Goal: Information Seeking & Learning: Understand process/instructions

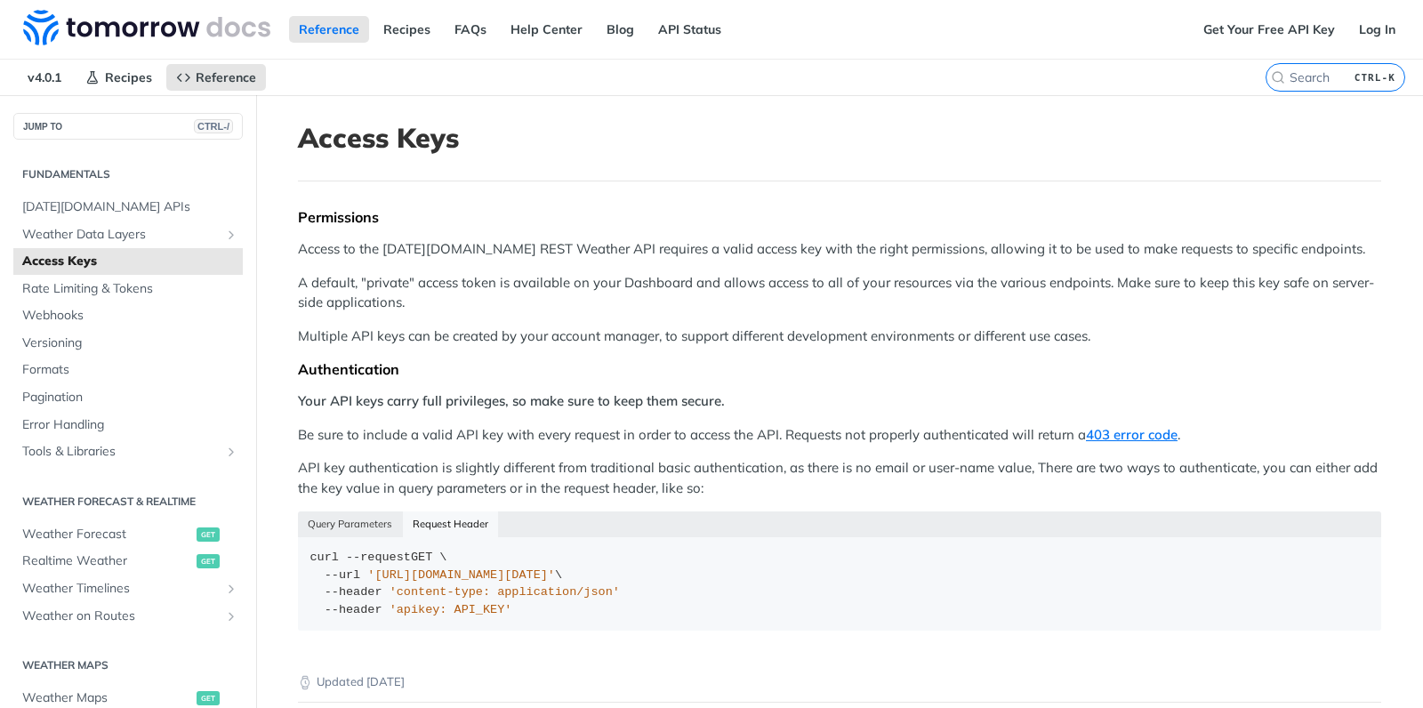
scroll to position [118, 0]
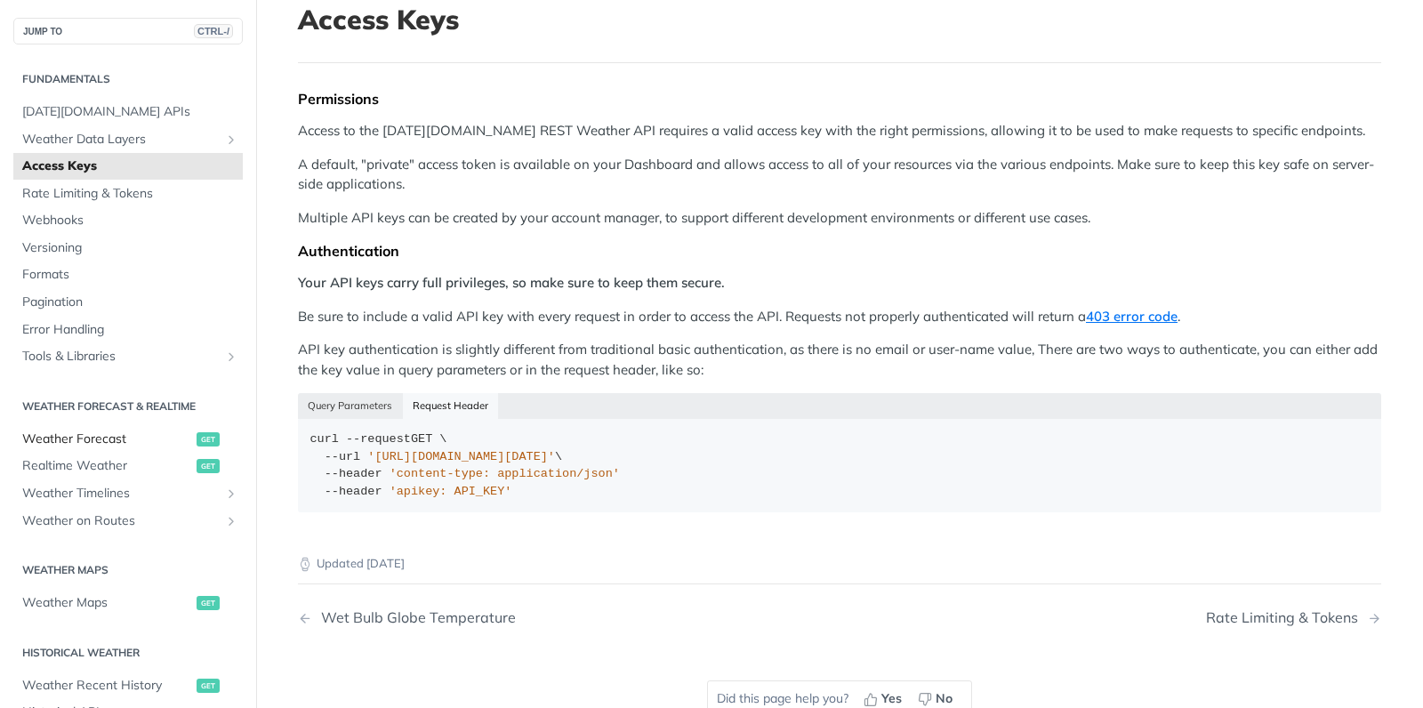
click at [117, 435] on span "Weather Forecast" at bounding box center [107, 440] width 170 height 18
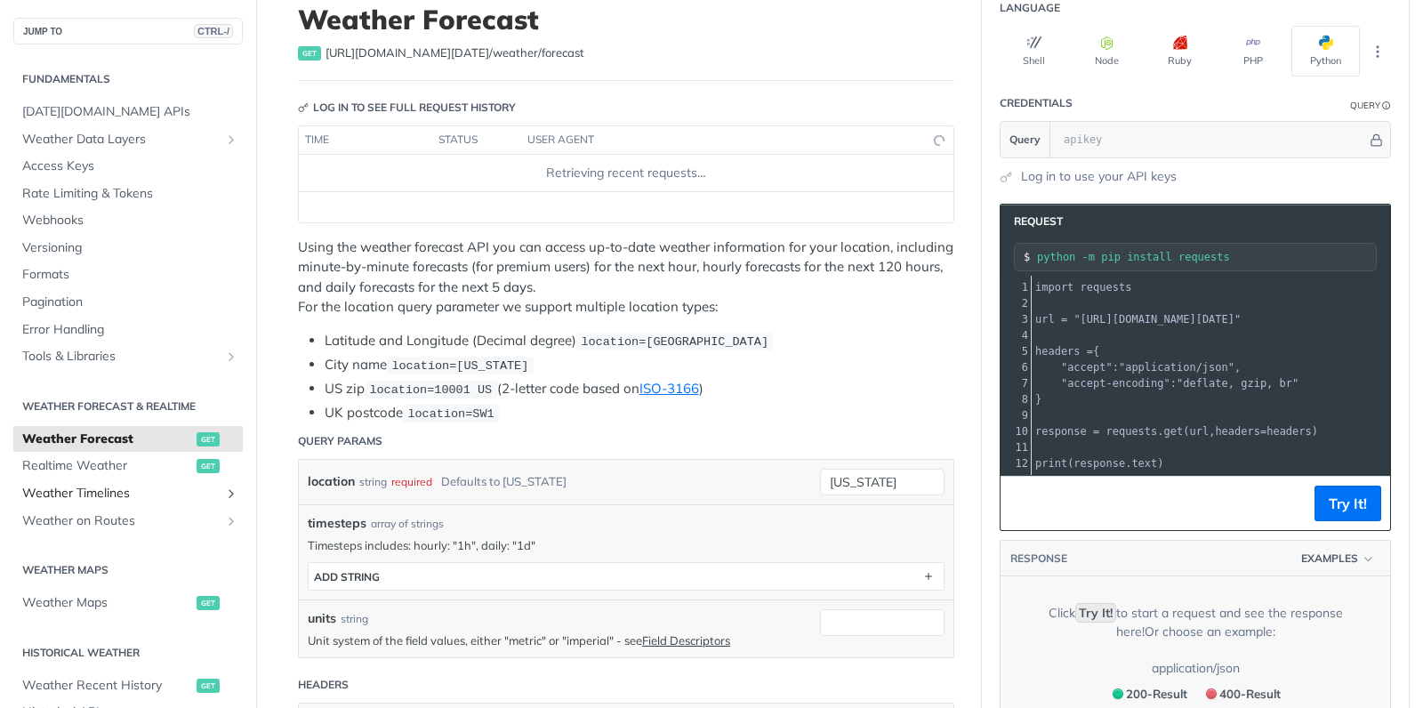
click at [101, 492] on span "Weather Timelines" at bounding box center [120, 494] width 197 height 18
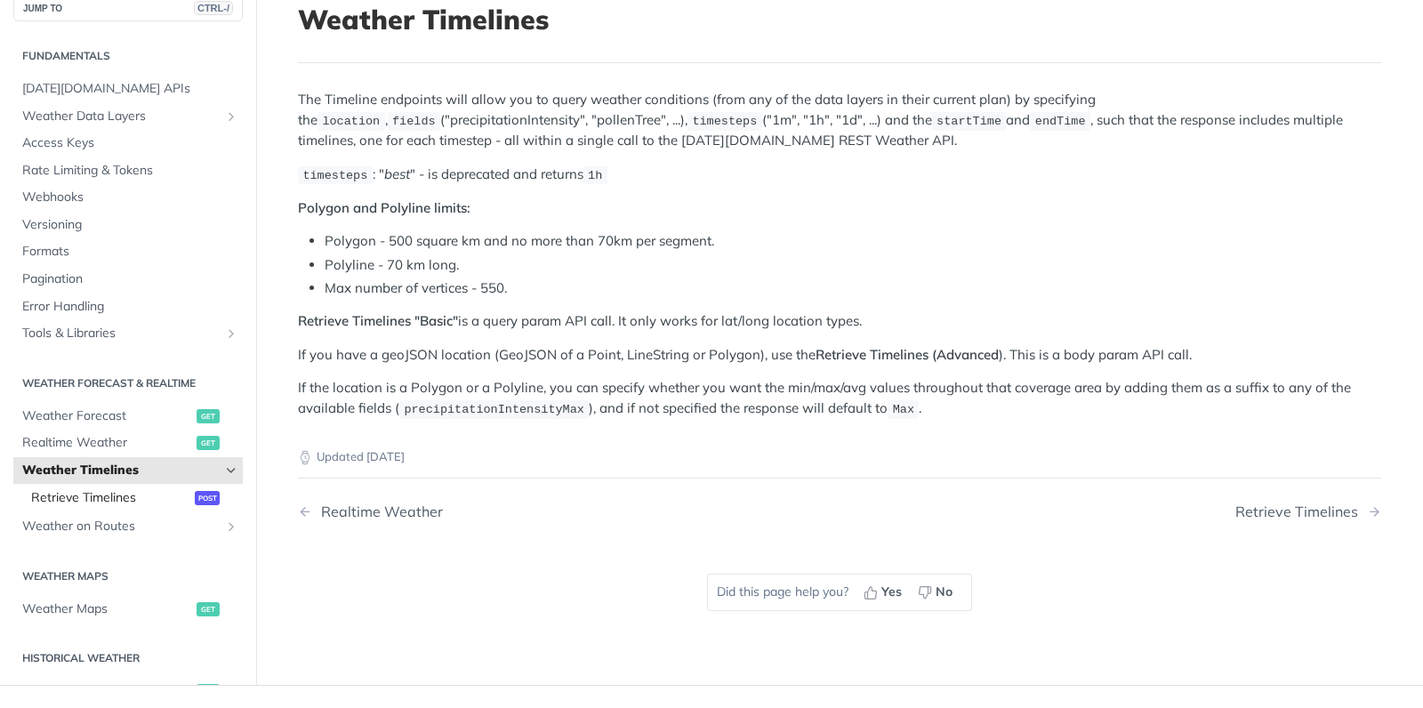
click at [132, 496] on span "Retrieve Timelines" at bounding box center [110, 498] width 159 height 18
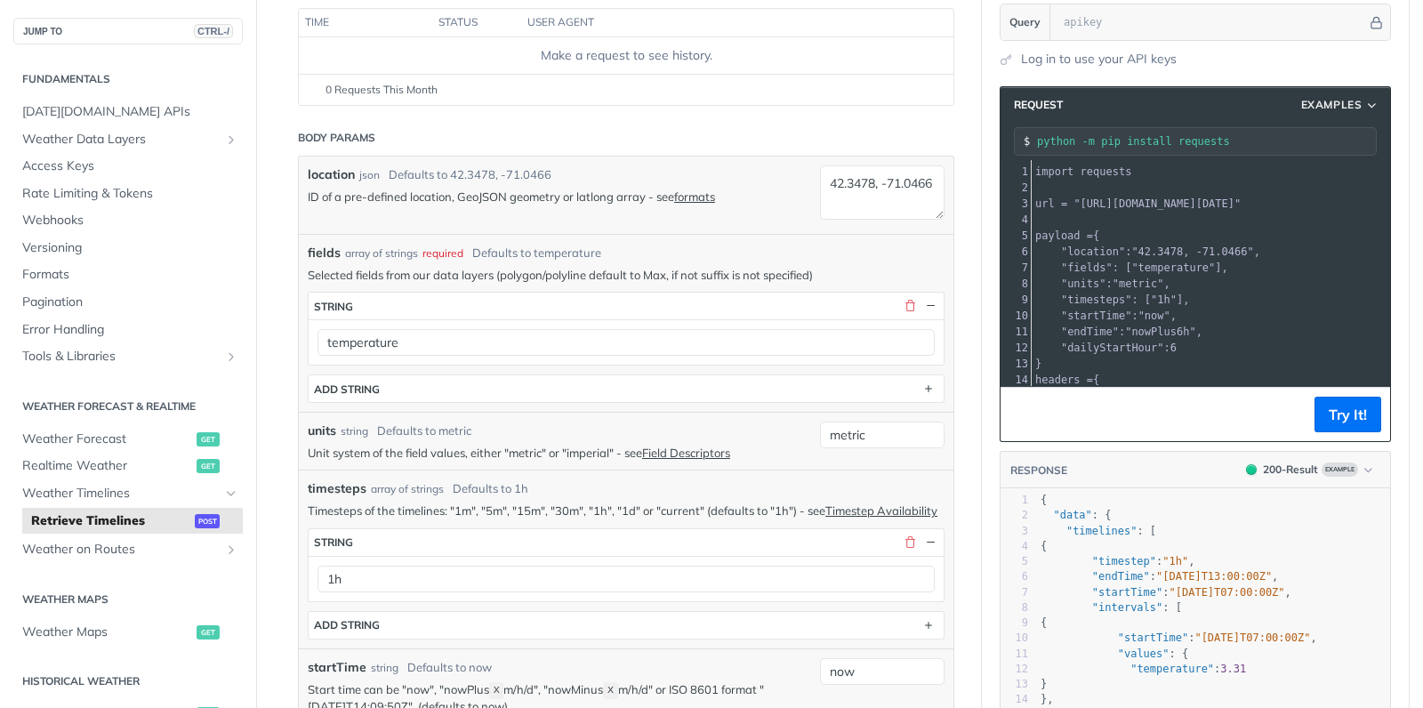
scroll to position [193, 0]
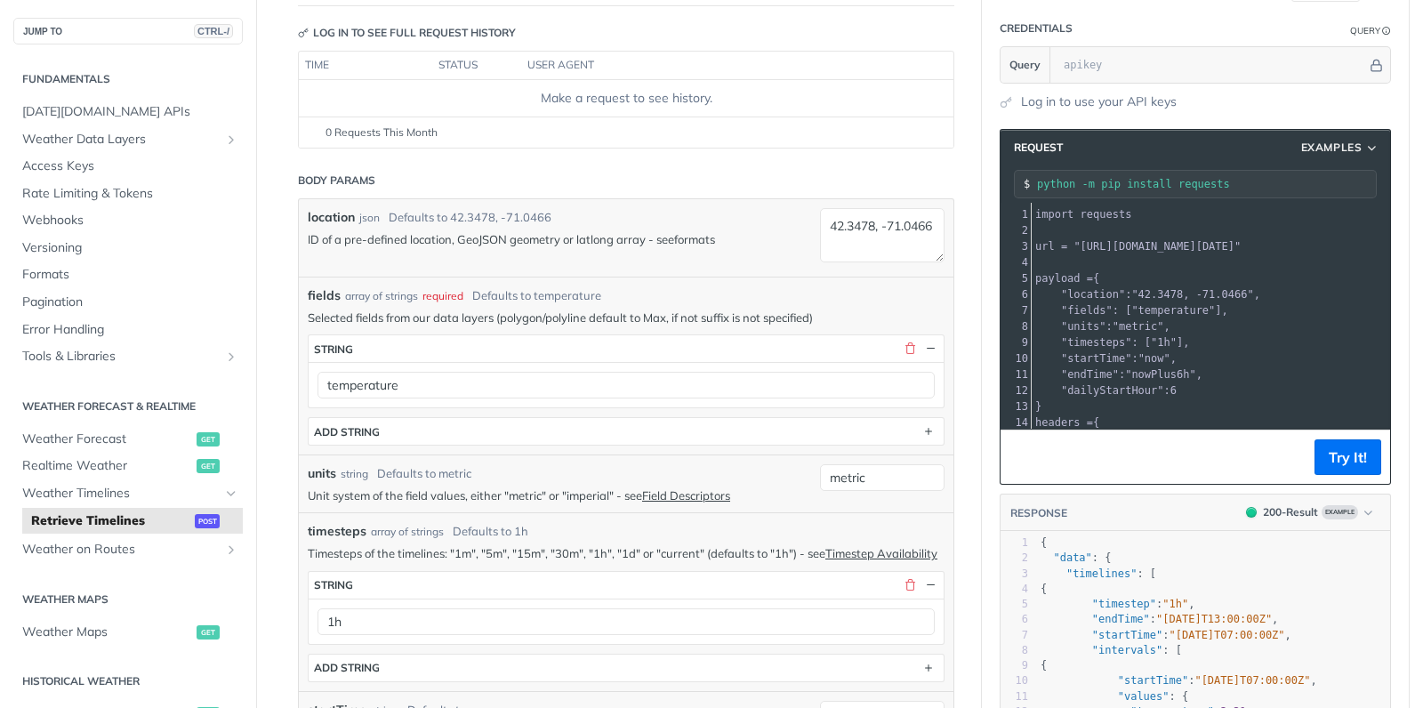
click at [705, 238] on link "formats" at bounding box center [694, 239] width 41 height 14
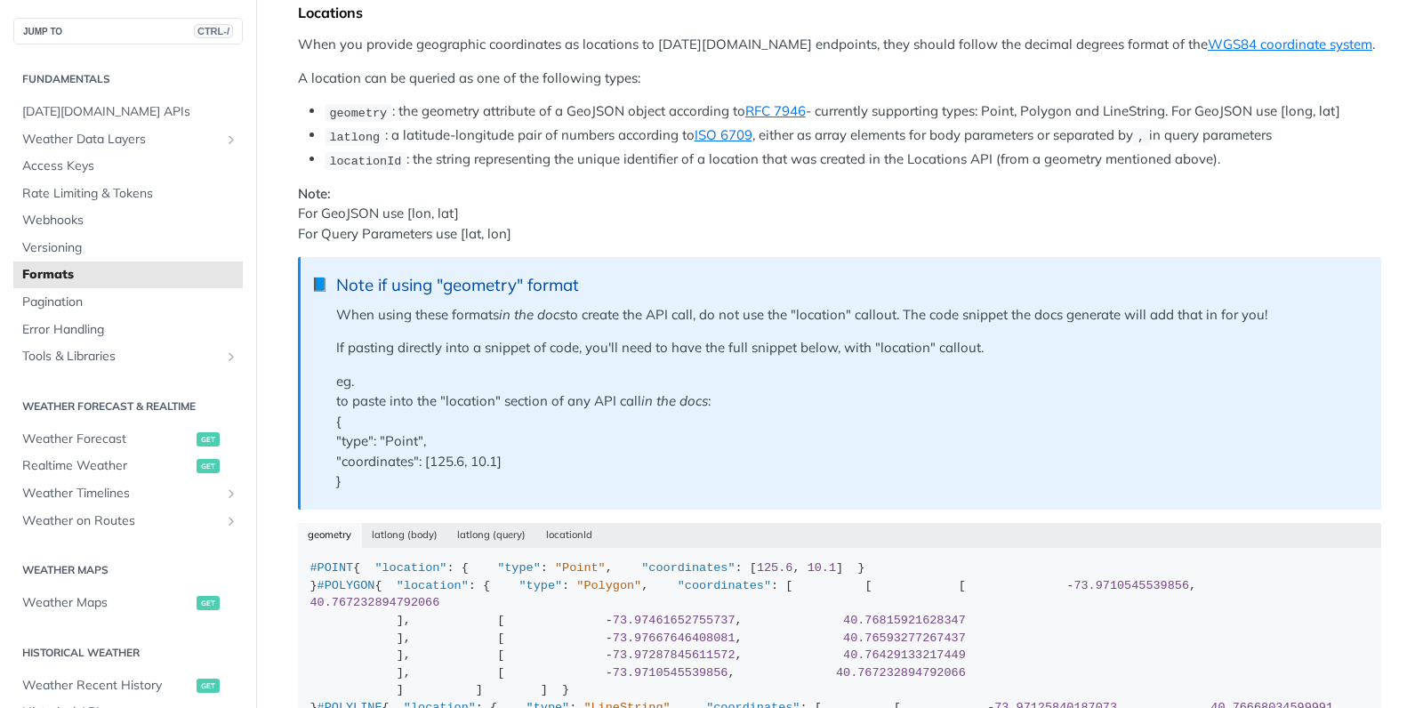
scroll to position [365, 0]
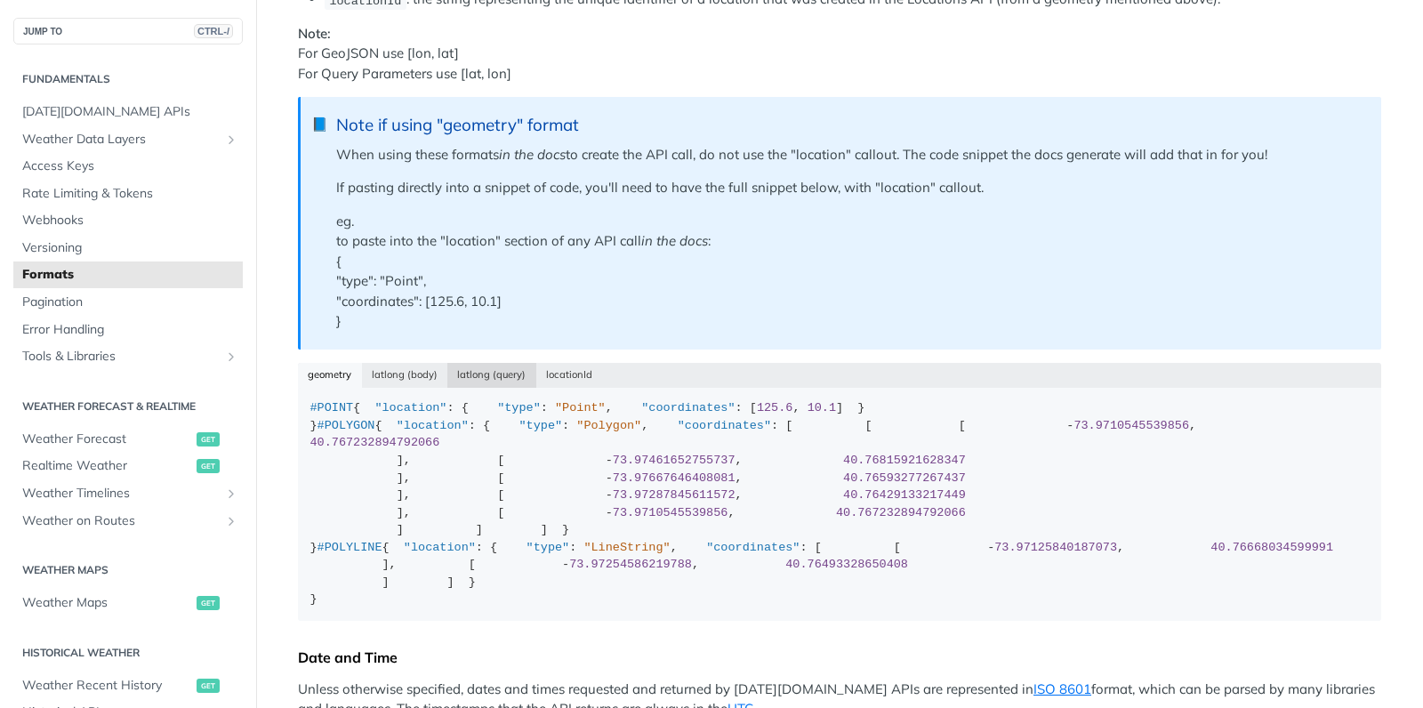
click at [473, 376] on button "latlong (query)" at bounding box center [491, 375] width 89 height 25
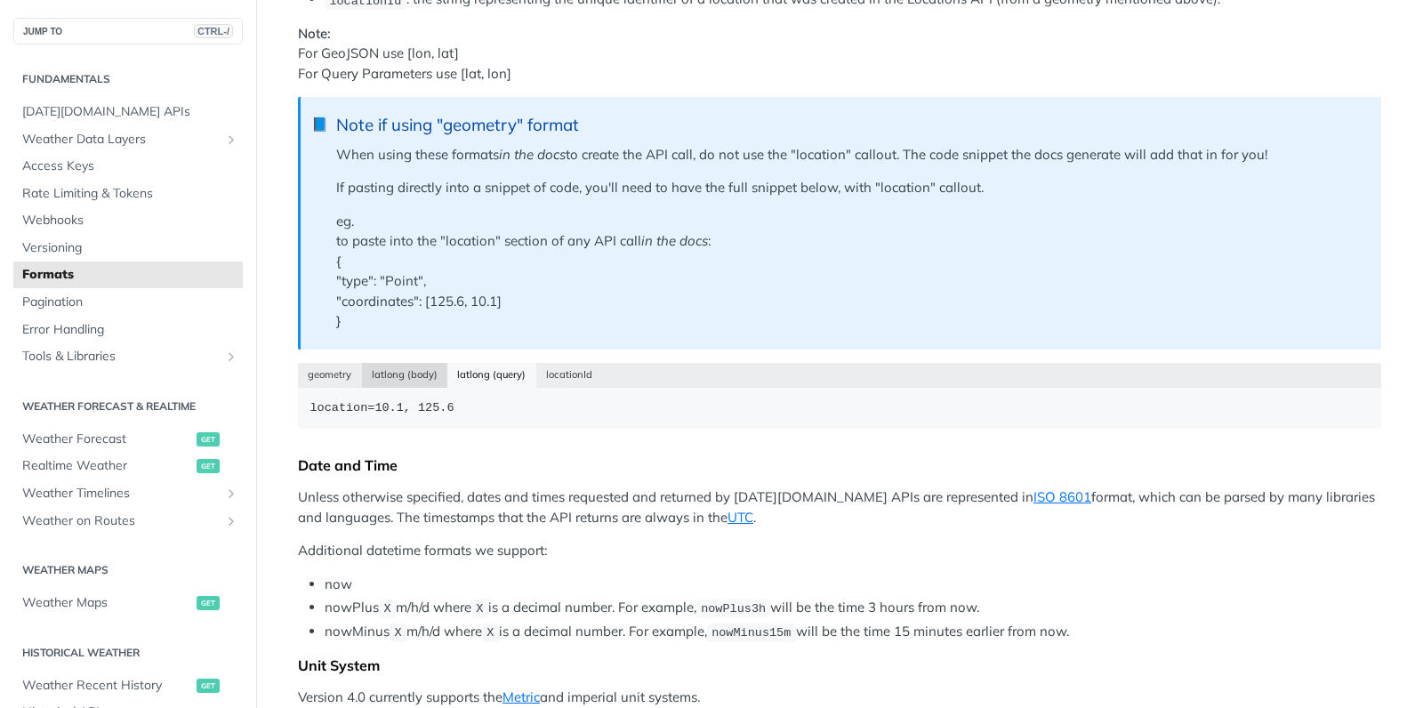
click at [419, 379] on button "latlong (body)" at bounding box center [405, 375] width 86 height 25
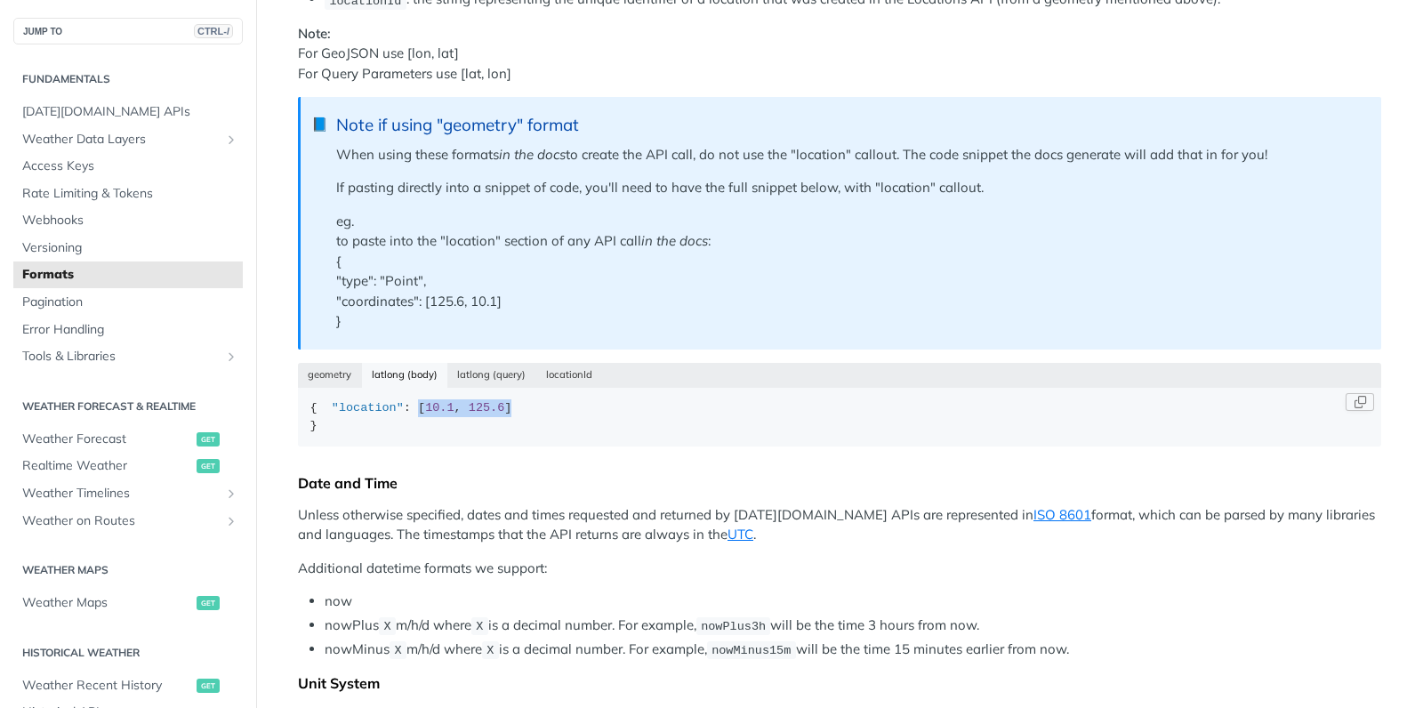
drag, startPoint x: 412, startPoint y: 423, endPoint x: 519, endPoint y: 419, distance: 106.8
click at [519, 419] on div "{ "location" : [ 10.1 , 125.6 ] }" at bounding box center [839, 416] width 1059 height 35
copy div "[ 10.1 , 125.6 ]"
click at [402, 375] on div "geometry latlong (body) latlong (query) locationId" at bounding box center [839, 375] width 1083 height 25
click at [328, 370] on button "geometry" at bounding box center [330, 375] width 64 height 25
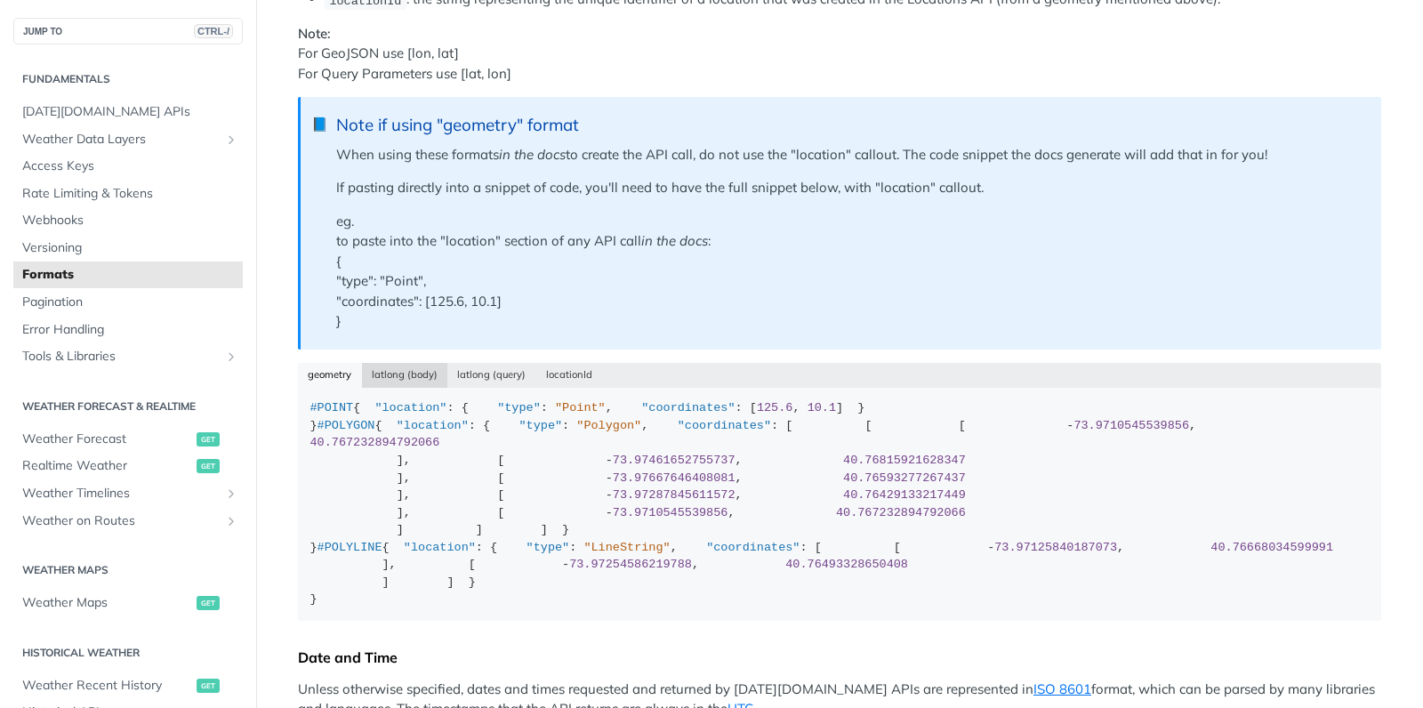
click at [412, 378] on button "latlong (body)" at bounding box center [405, 375] width 86 height 25
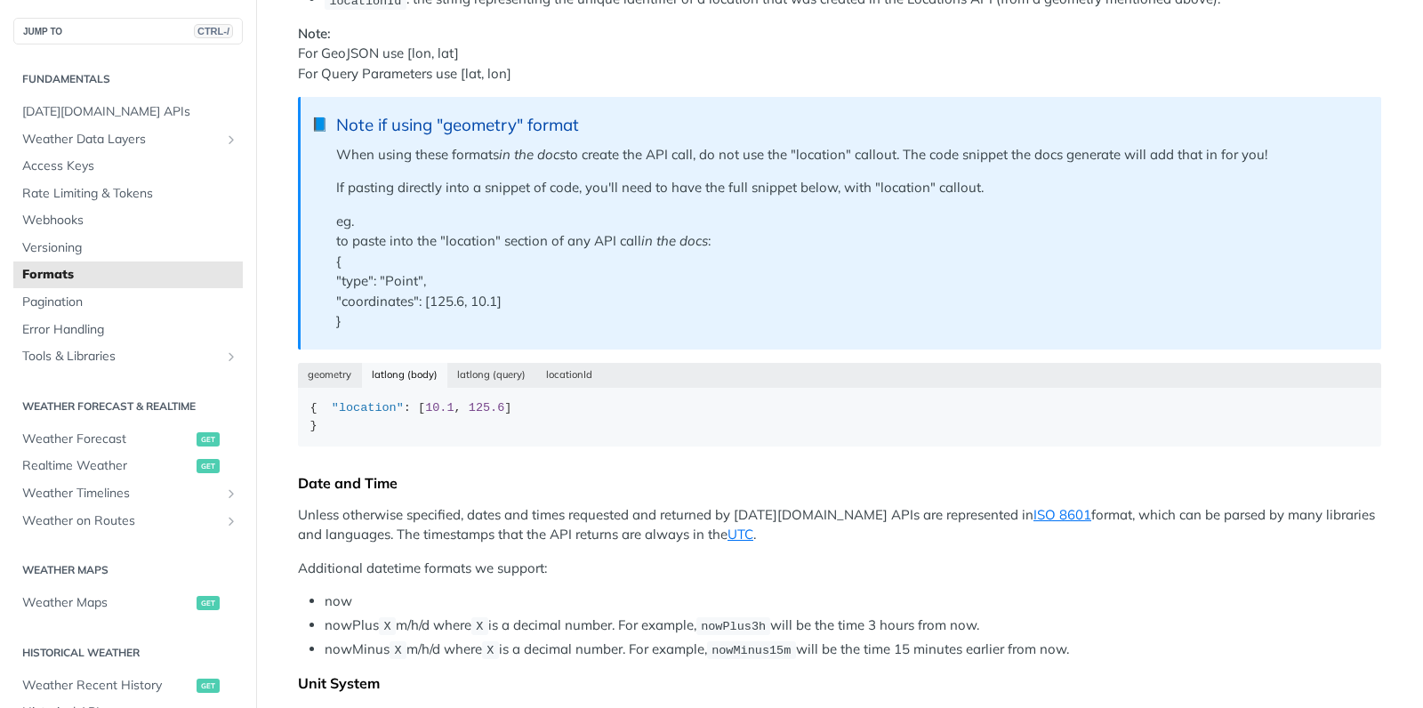
type button "json"
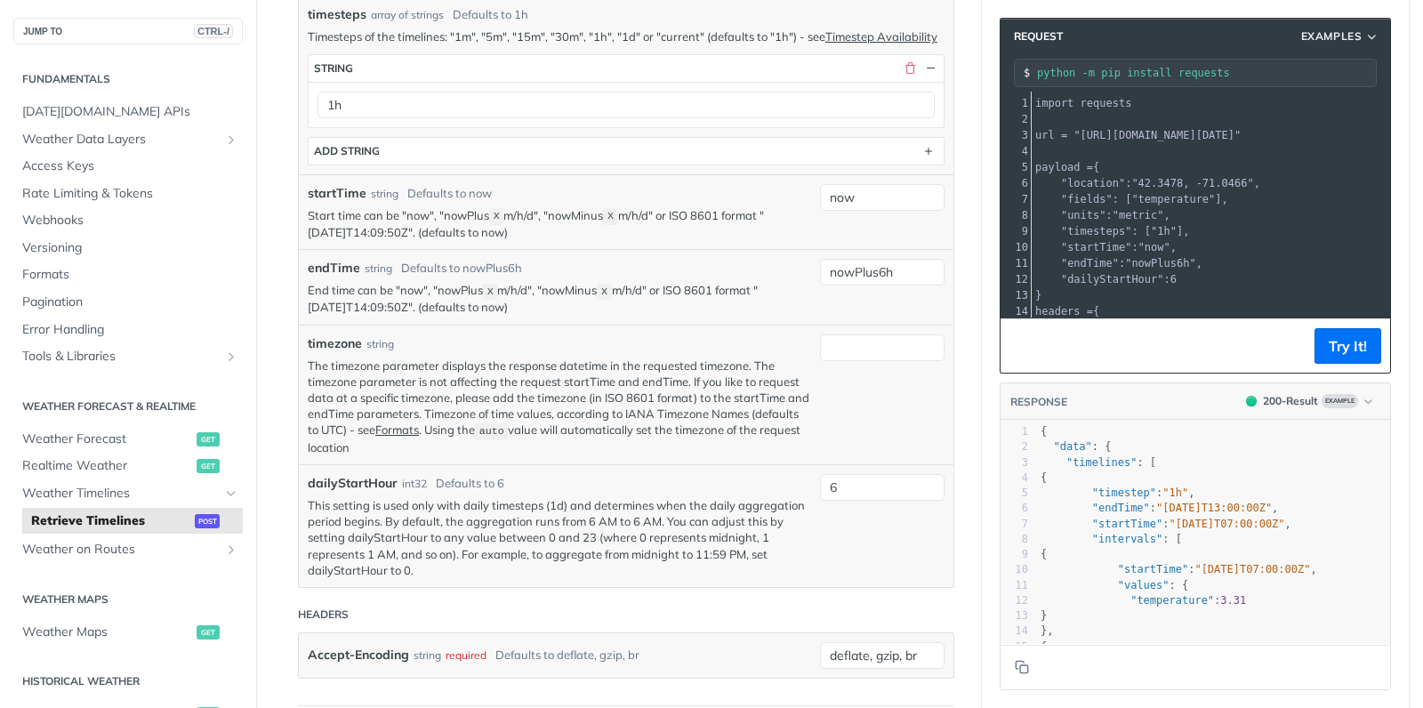
scroll to position [724, 0]
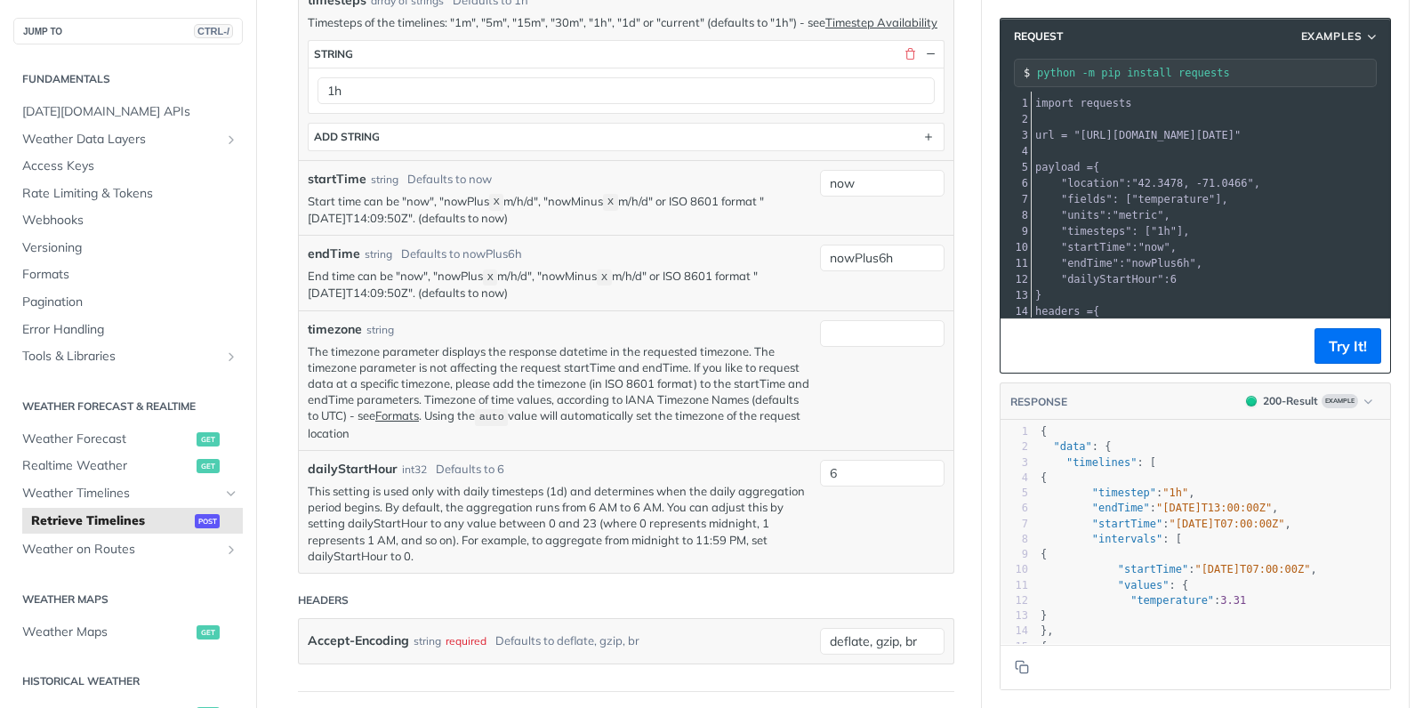
click at [341, 551] on p "This setting is used only with daily timesteps (1d) and determines when the dai…" at bounding box center [559, 523] width 503 height 81
copy p "dailyStartHour"
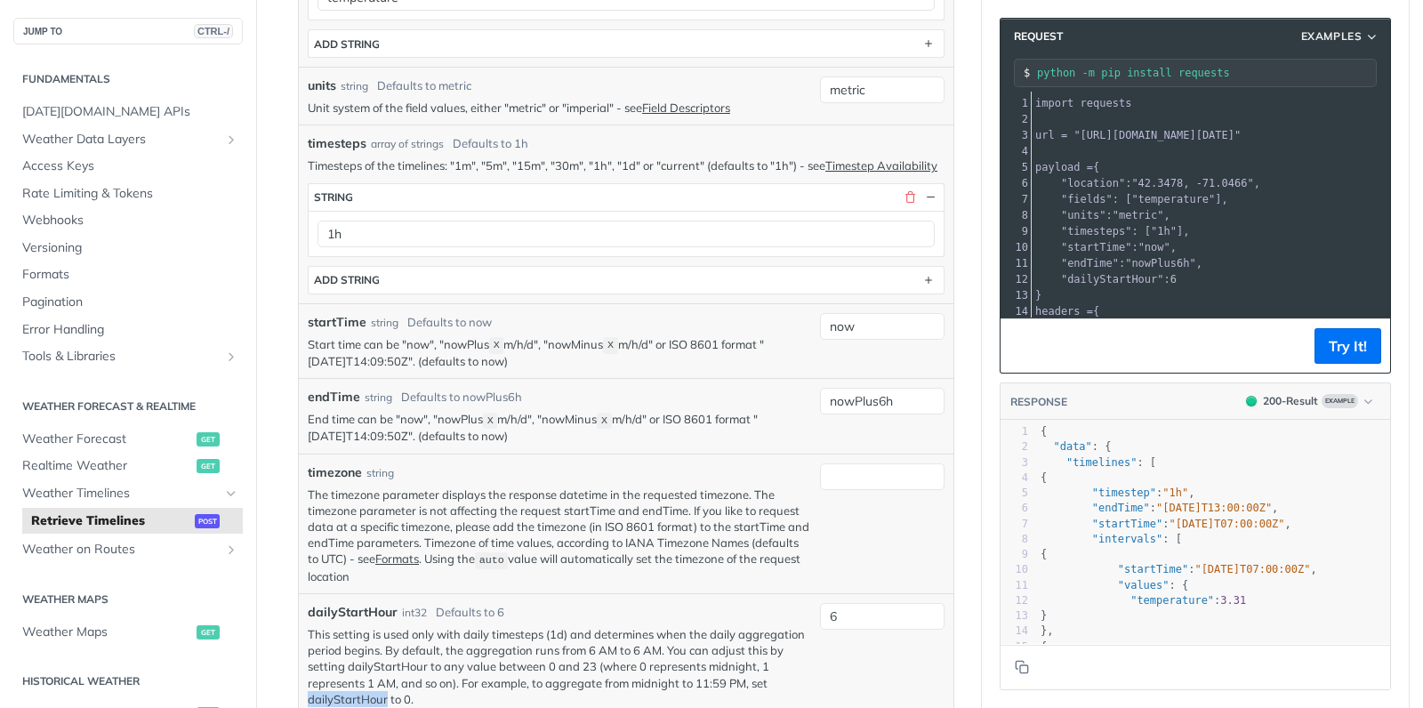
scroll to position [0, 0]
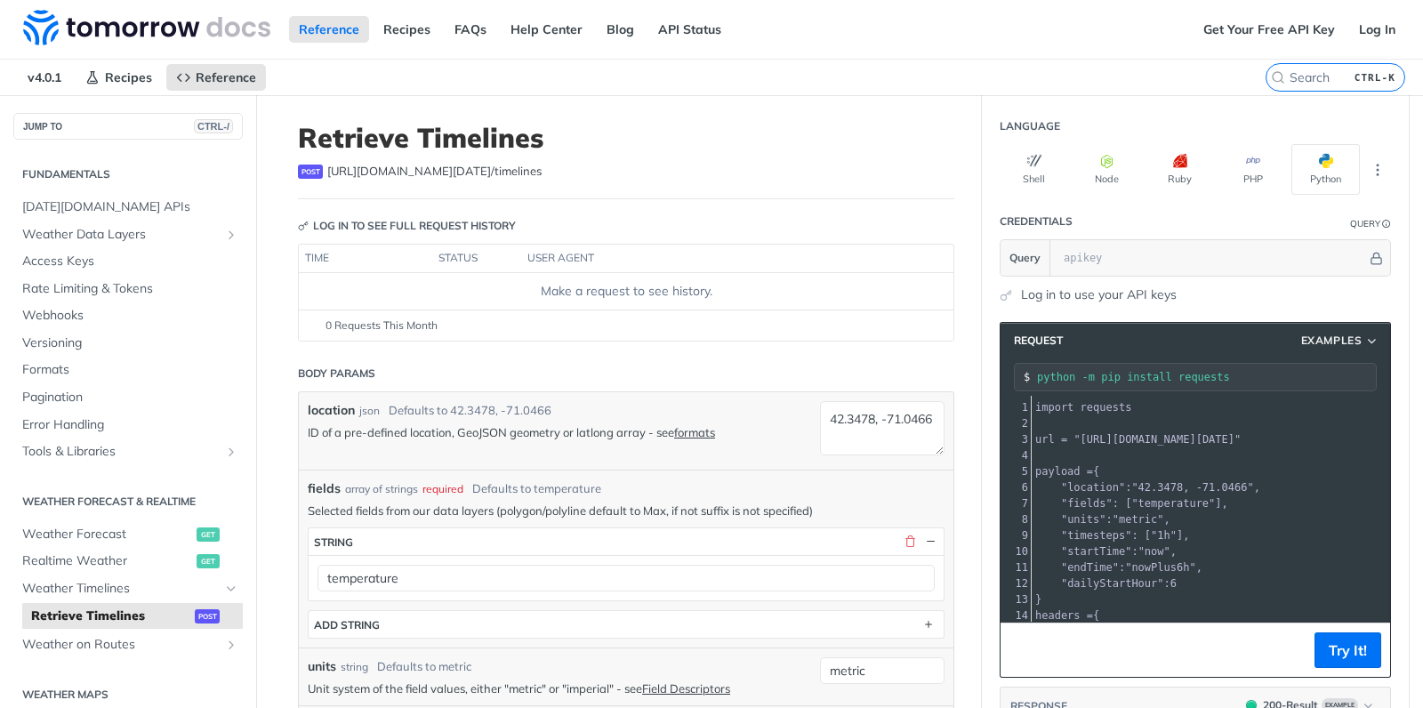
click at [1086, 293] on link "Log in to use your API keys" at bounding box center [1099, 295] width 156 height 19
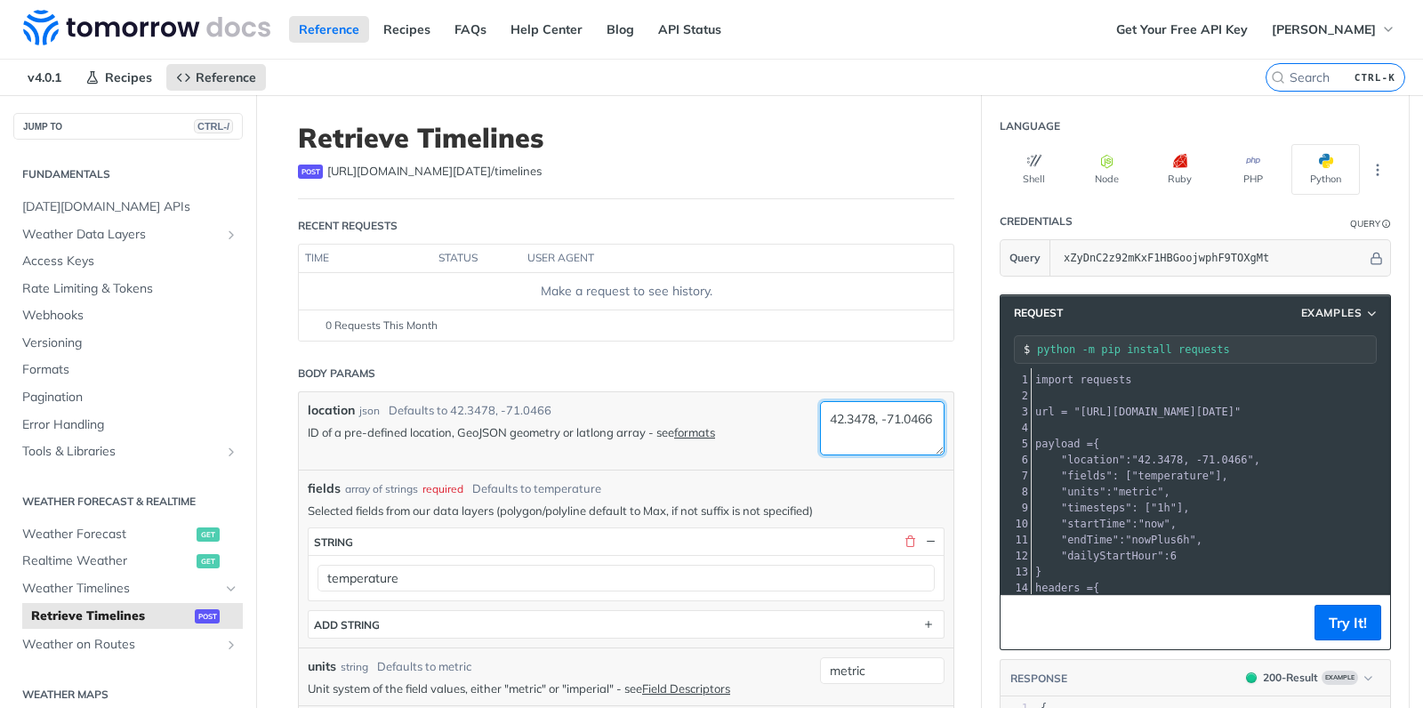
drag, startPoint x: 830, startPoint y: 420, endPoint x: 877, endPoint y: 416, distance: 47.3
click at [877, 416] on textarea "42.3478, -71.0466" at bounding box center [882, 428] width 125 height 54
paste textarea "9.7"
drag, startPoint x: 863, startPoint y: 423, endPoint x: 934, endPoint y: 412, distance: 72.1
click at [934, 412] on textarea "49.7, -71.0466" at bounding box center [882, 428] width 125 height 54
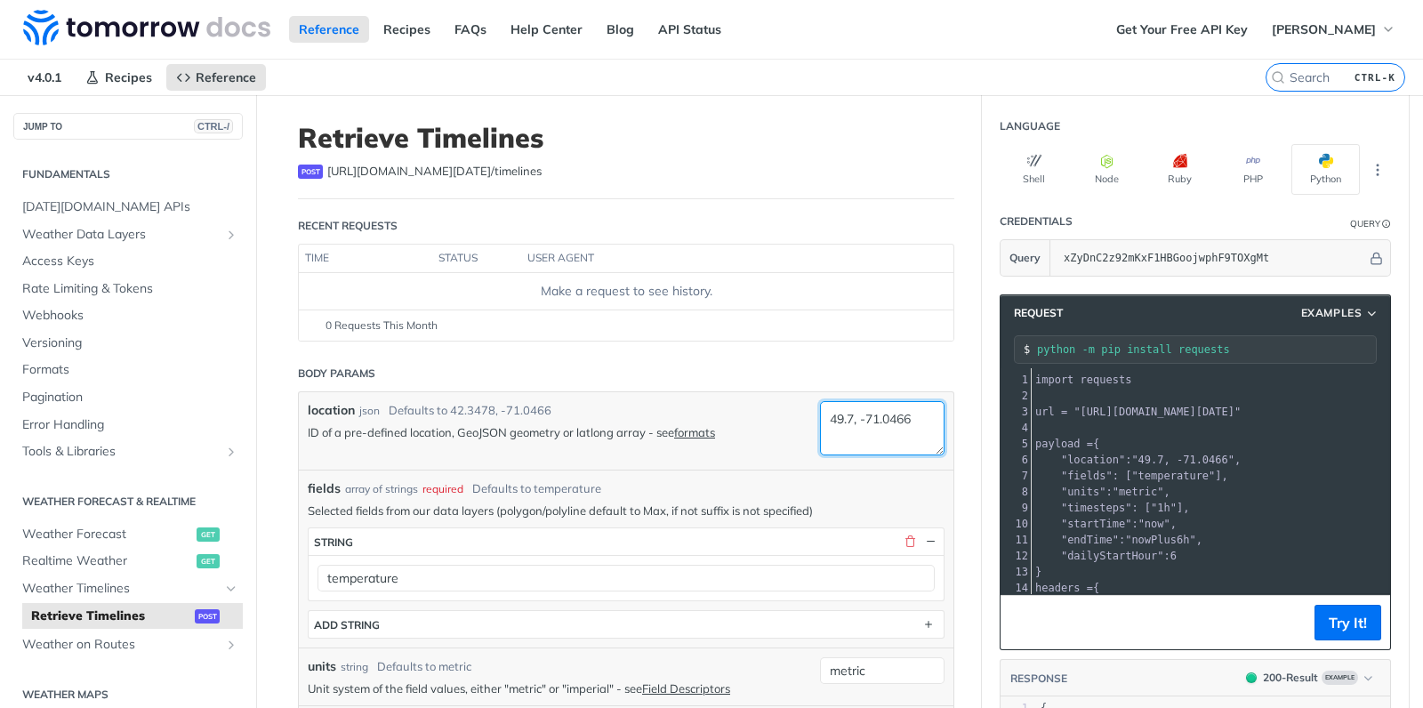
paste textarea "112.818"
type textarea "49.7, -112.8186"
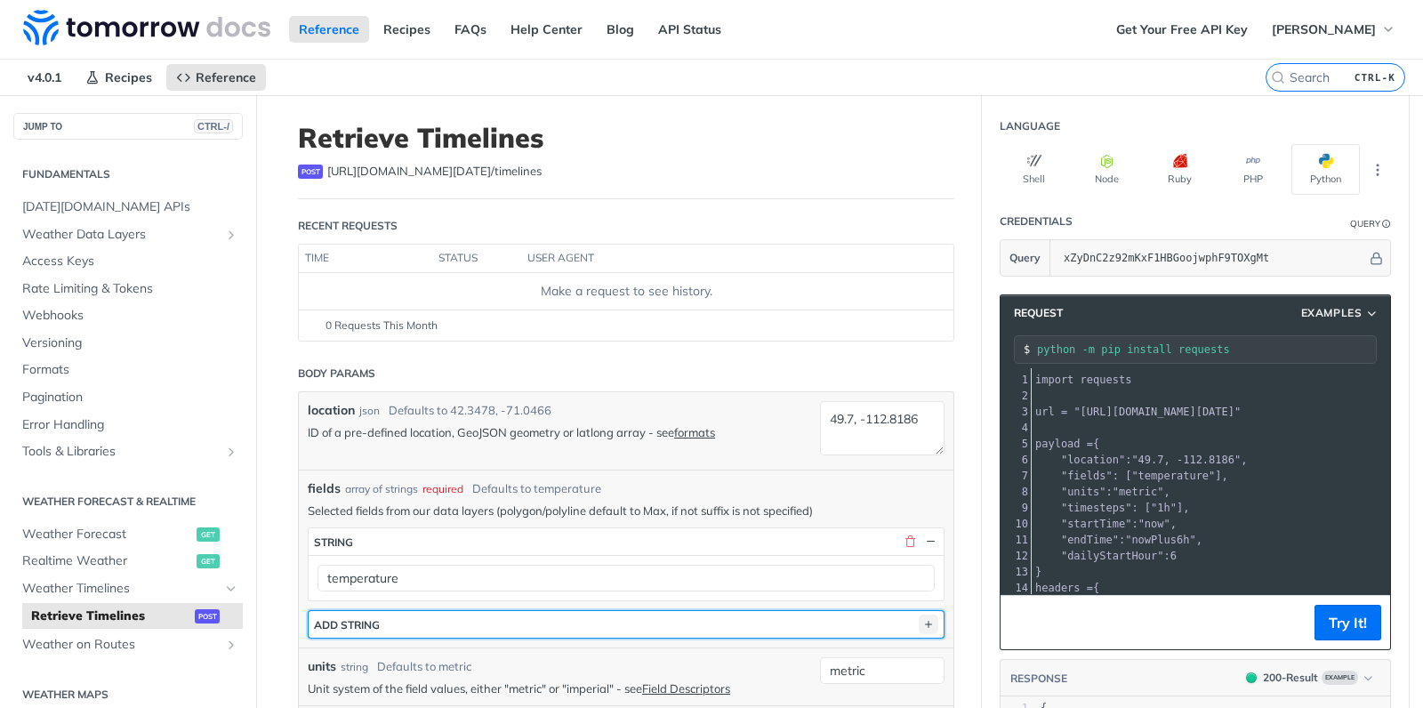
click at [930, 623] on icon "button" at bounding box center [929, 625] width 20 height 20
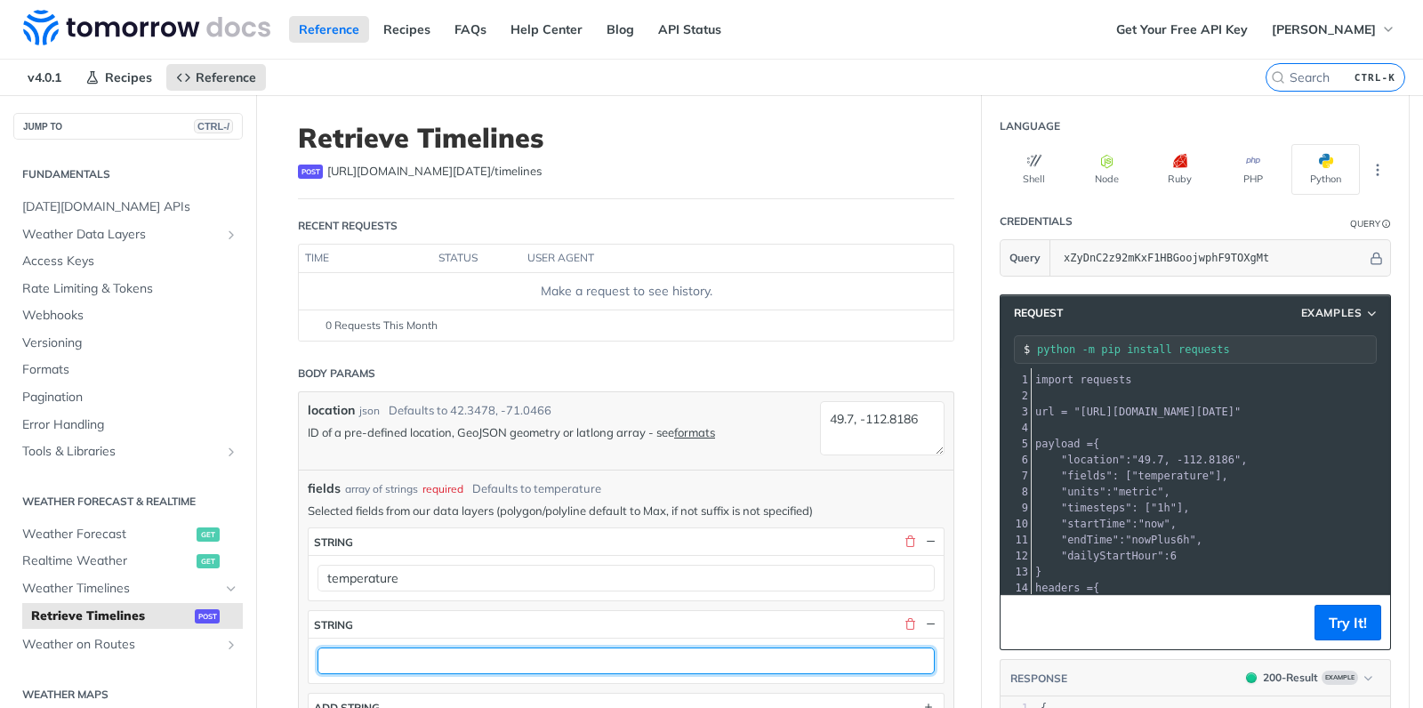
click at [455, 657] on input "text" at bounding box center [626, 661] width 617 height 27
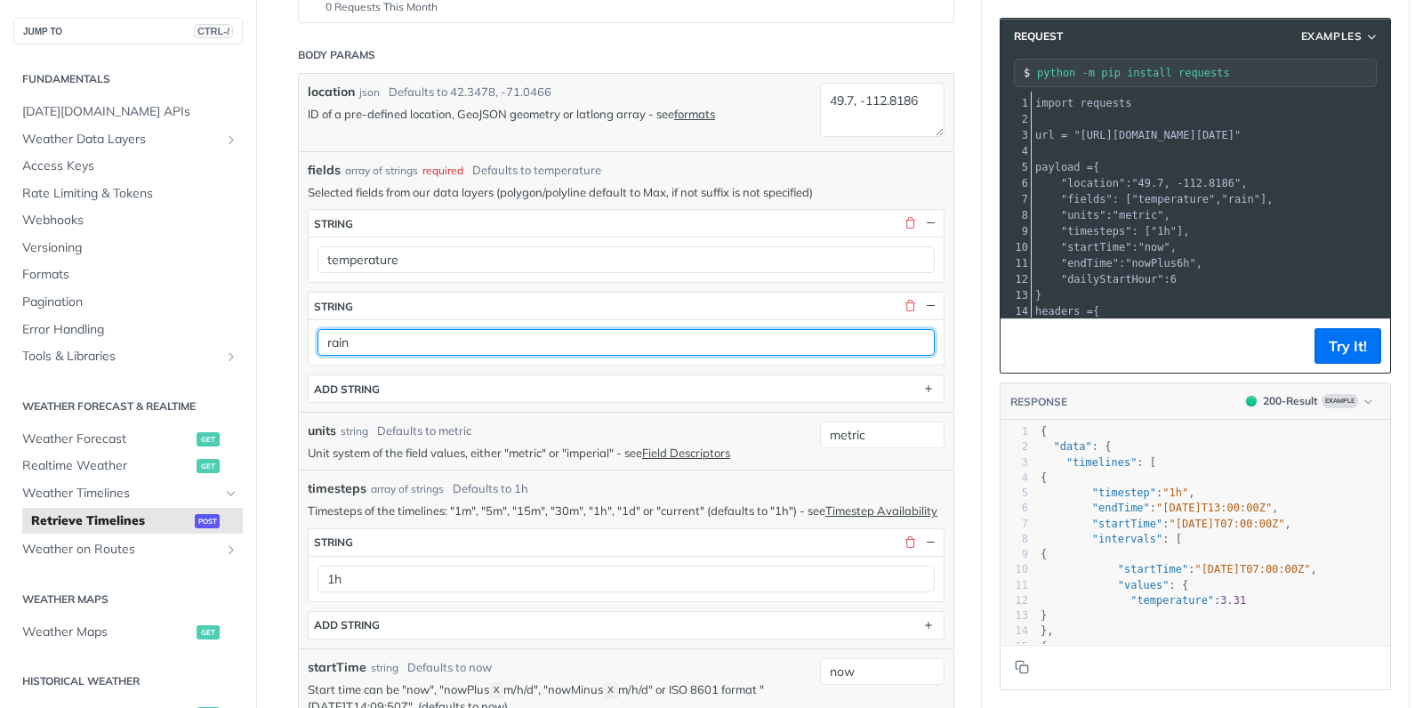
scroll to position [358, 0]
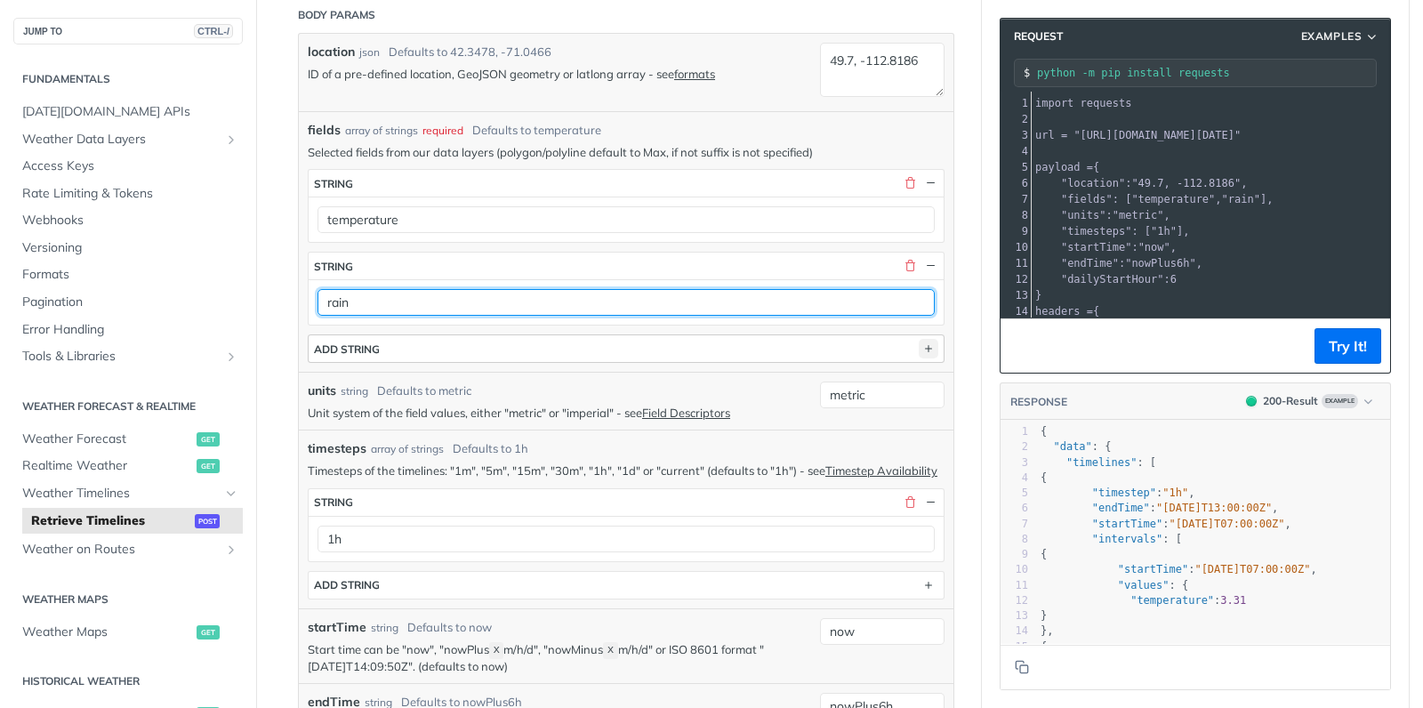
type input "rain"
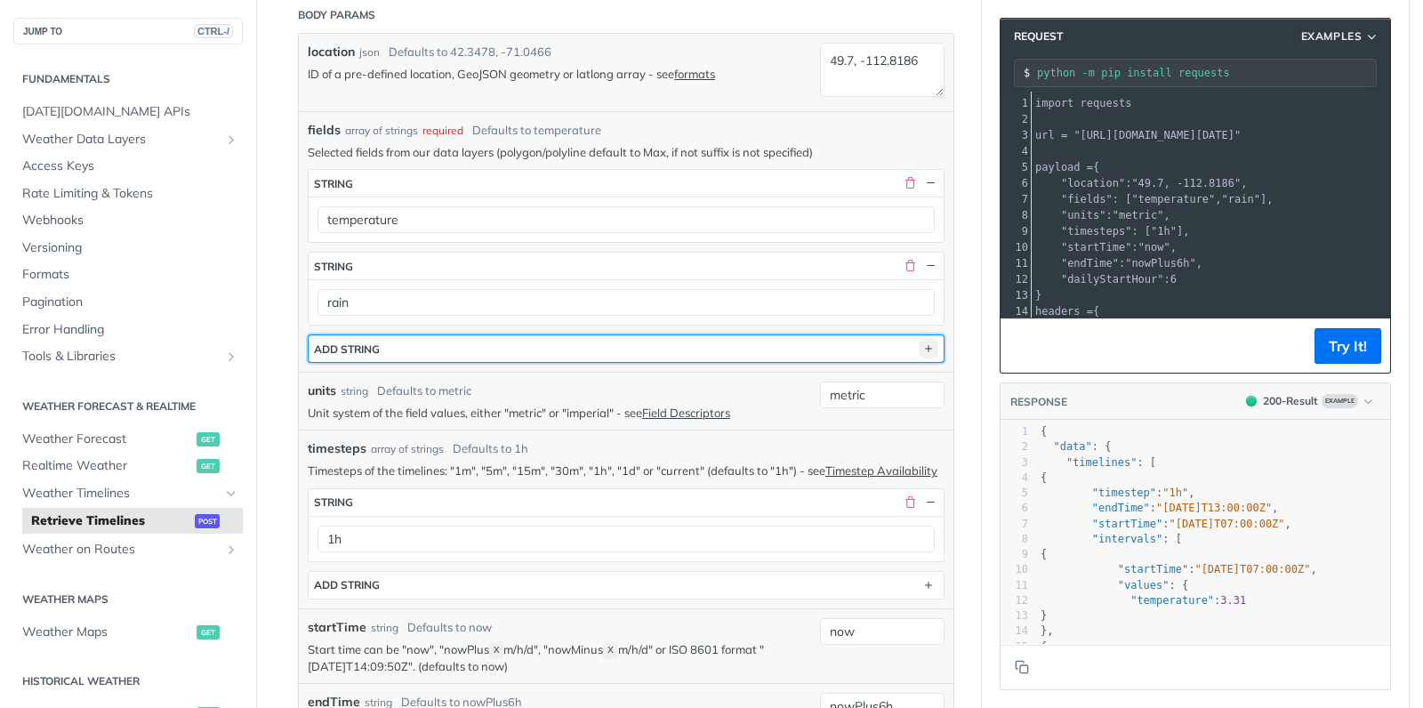
click at [929, 341] on icon "button" at bounding box center [929, 349] width 20 height 20
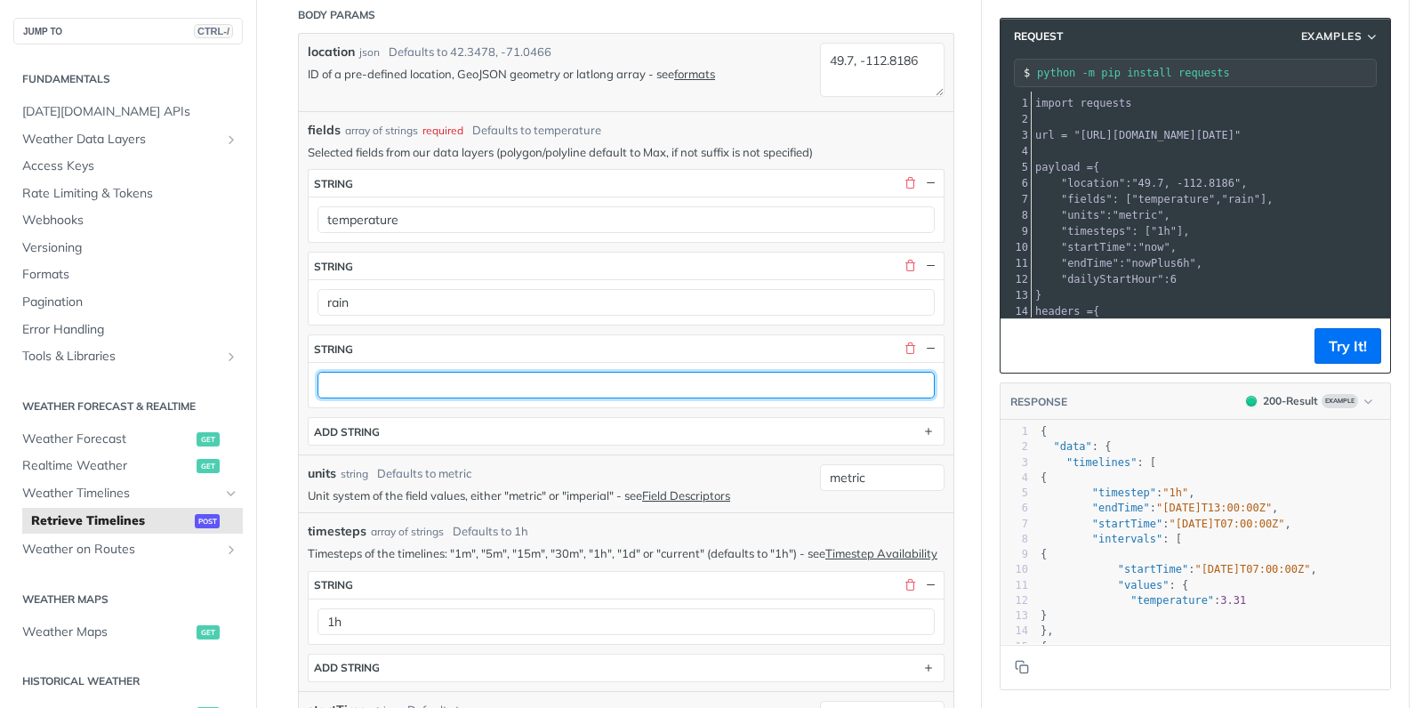
click at [433, 382] on input "text" at bounding box center [626, 385] width 617 height 27
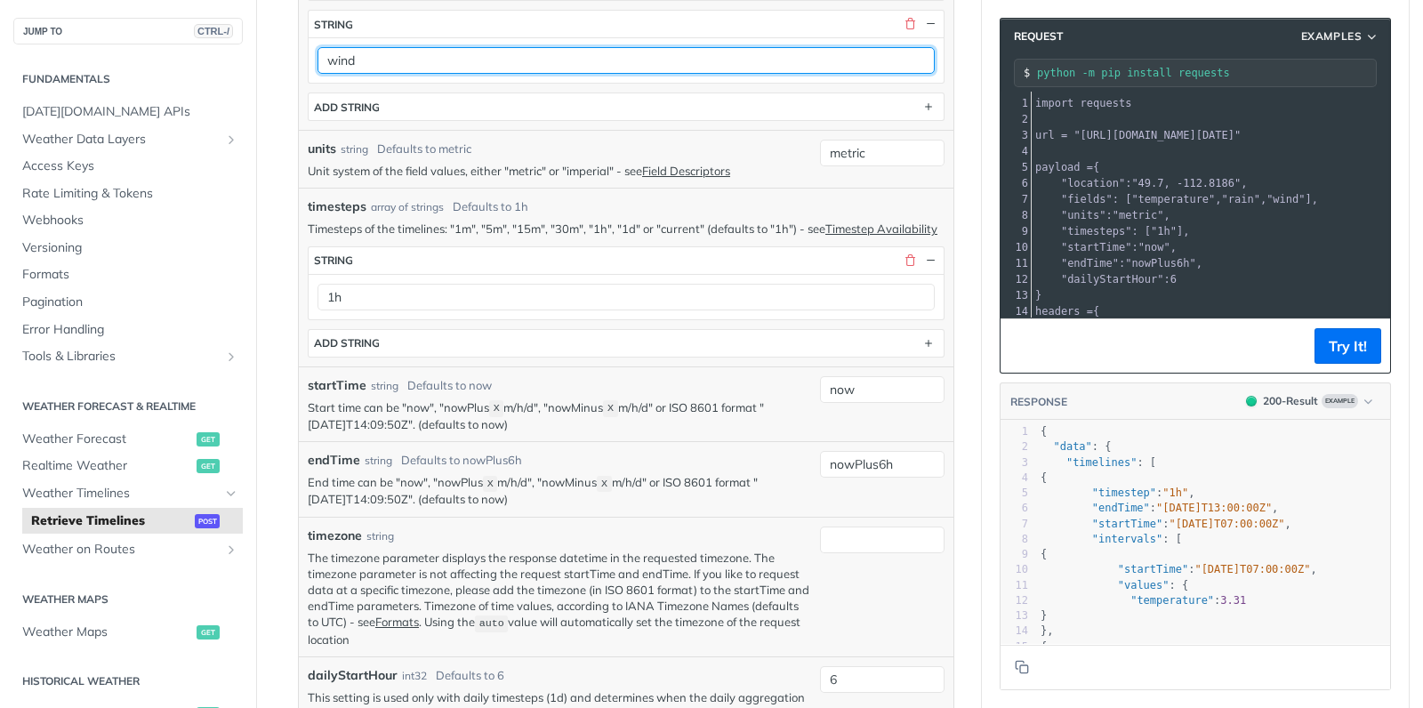
scroll to position [600, 0]
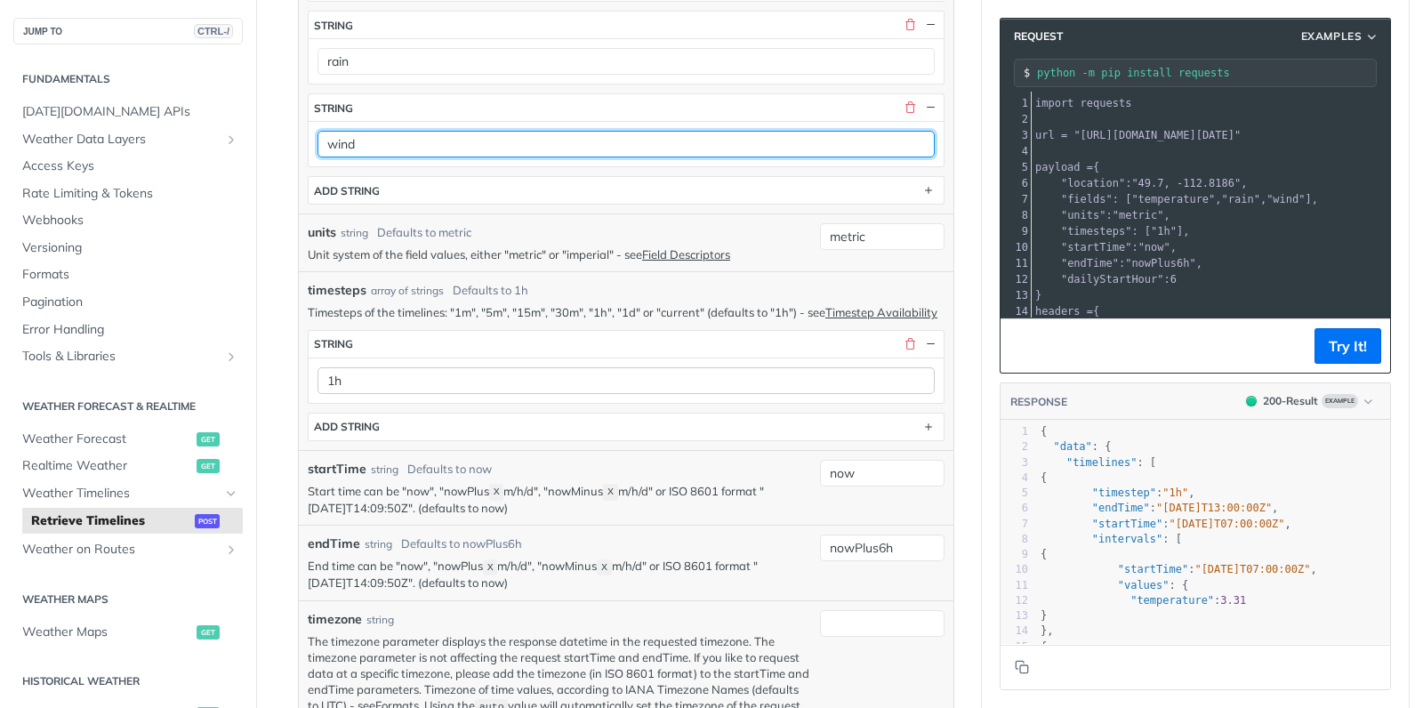
type input "wind"
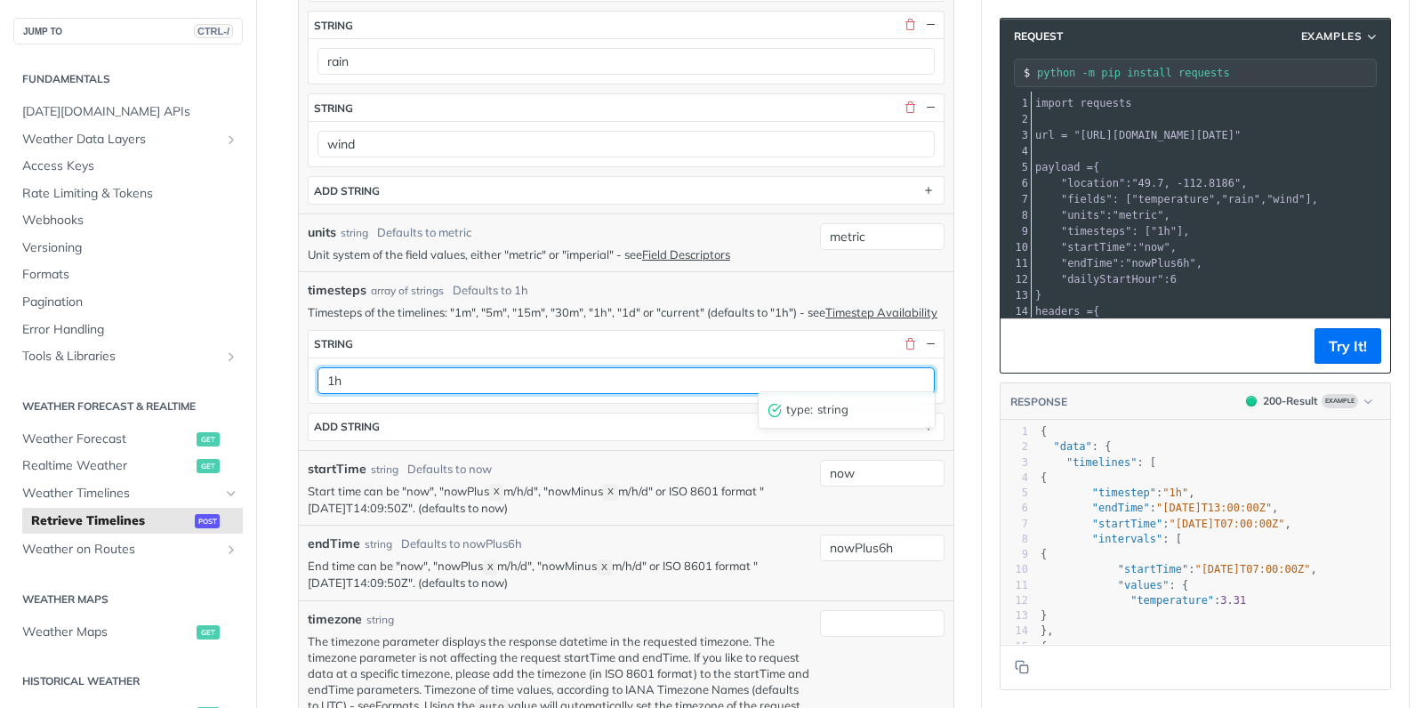
drag, startPoint x: 326, startPoint y: 374, endPoint x: 358, endPoint y: 375, distance: 32.1
click at [358, 375] on input "1h" at bounding box center [626, 380] width 617 height 27
type input "1d"
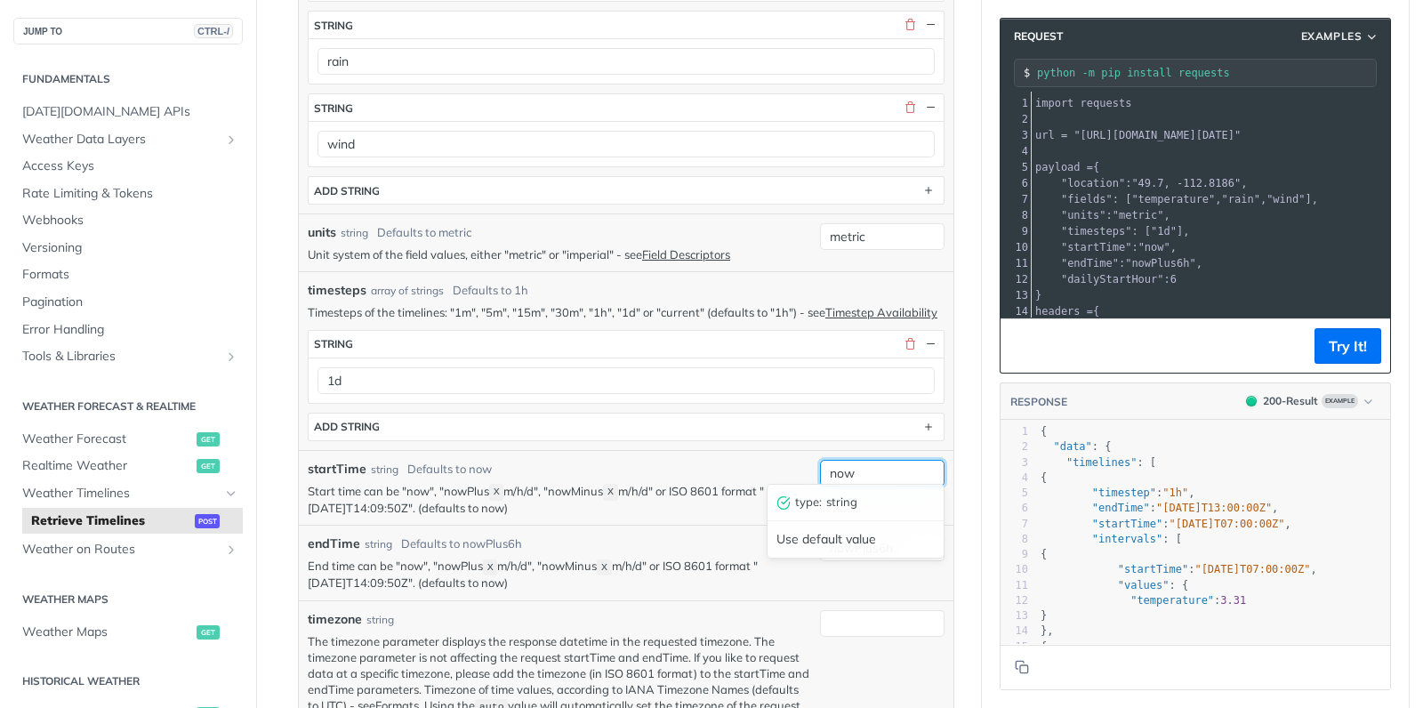
click at [892, 463] on input "now" at bounding box center [882, 473] width 125 height 27
type input "2025-08-14"
click at [903, 538] on input "nowPlus6h" at bounding box center [882, 548] width 125 height 27
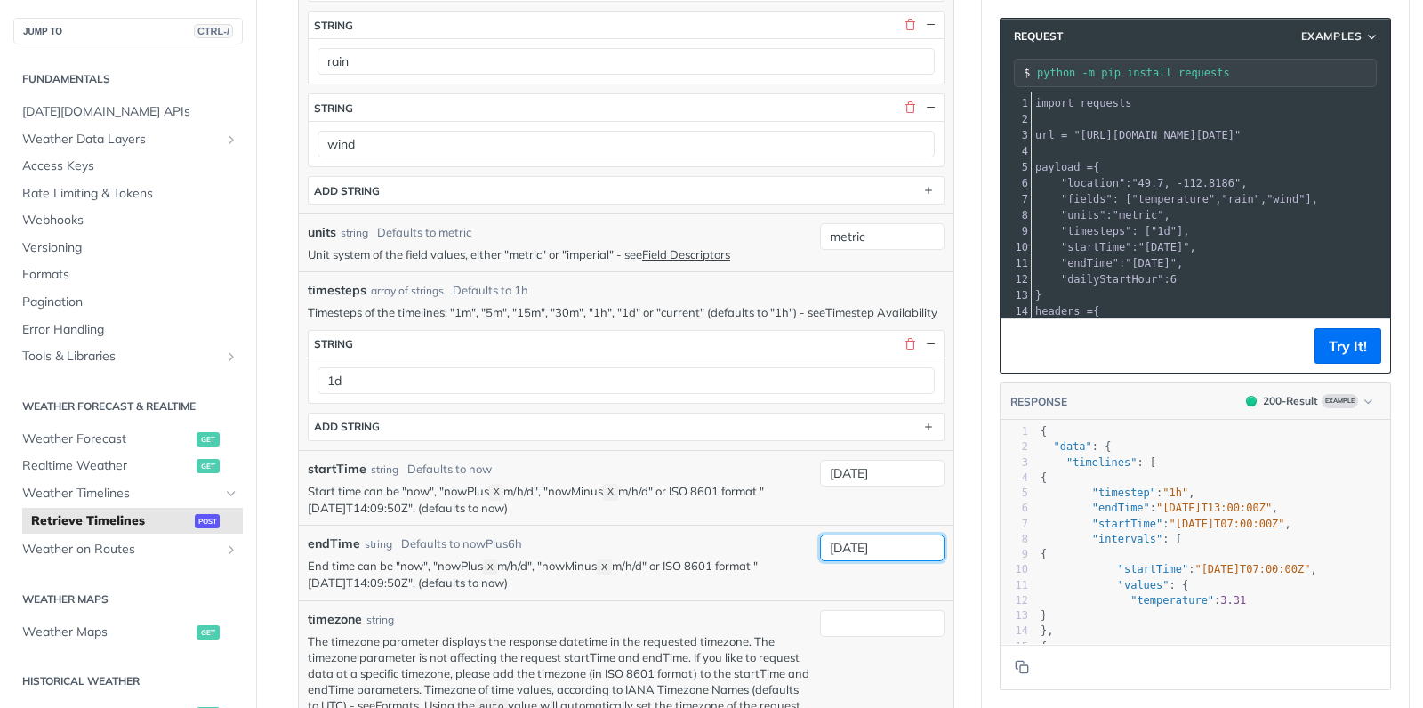
type input "2025-08-18"
click at [786, 503] on p "Start time can be "now", "nowPlus X m/h/d", "nowMinus X m/h/d" or ISO 8601 form…" at bounding box center [559, 500] width 503 height 34
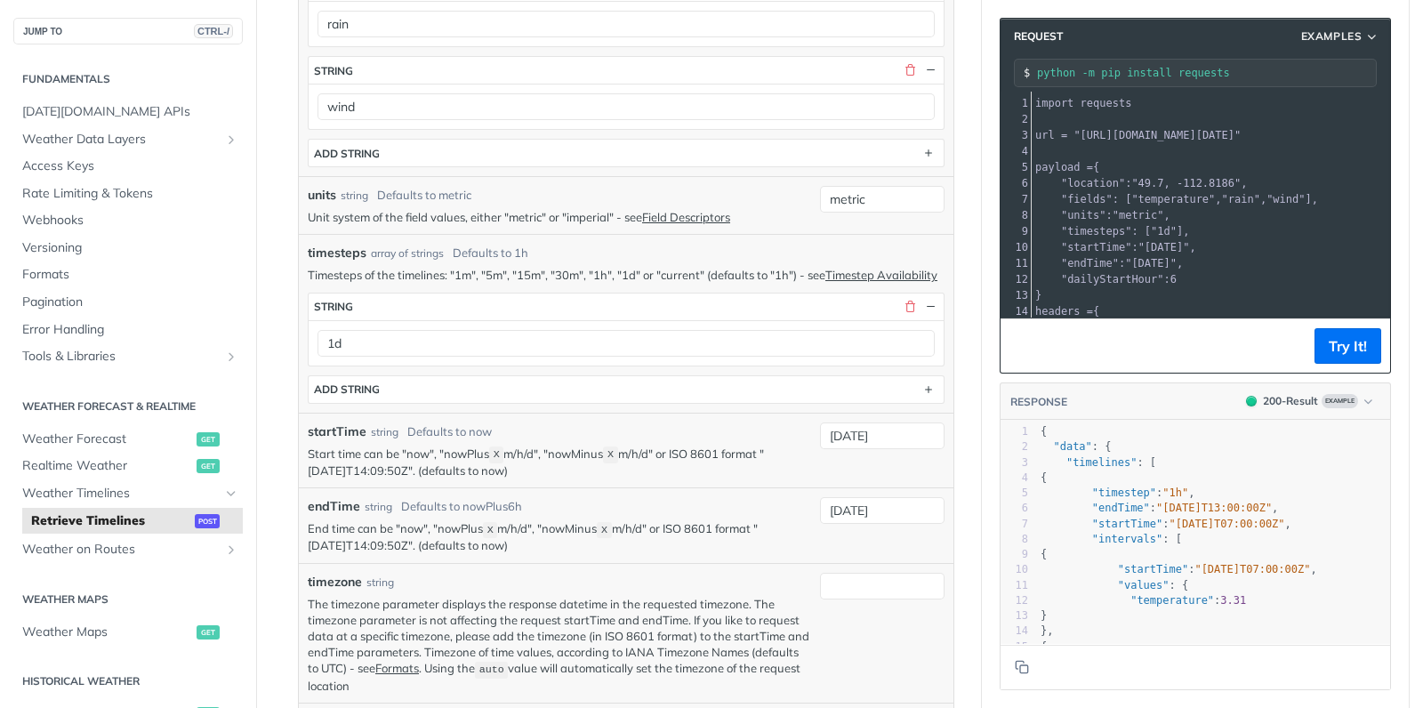
scroll to position [640, 0]
click at [907, 423] on input "2025-08-14" at bounding box center [882, 433] width 125 height 27
drag, startPoint x: 871, startPoint y: 425, endPoint x: 938, endPoint y: 422, distance: 66.8
click at [938, 422] on input "2025-08-14T00:00:00Z" at bounding box center [882, 433] width 125 height 27
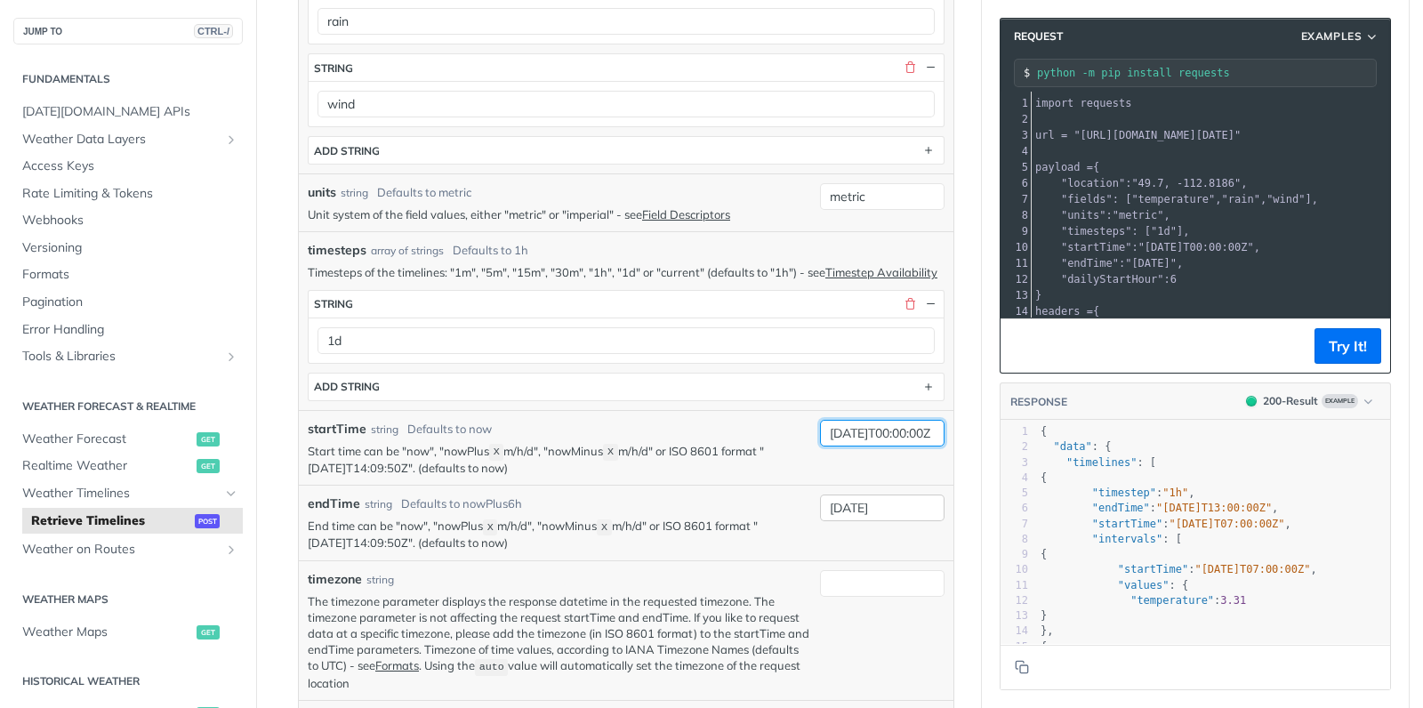
type input "2025-08-14T00:00:00Z"
click at [913, 501] on input "2025-08-18" at bounding box center [882, 508] width 125 height 27
paste input "T00:00:00Z"
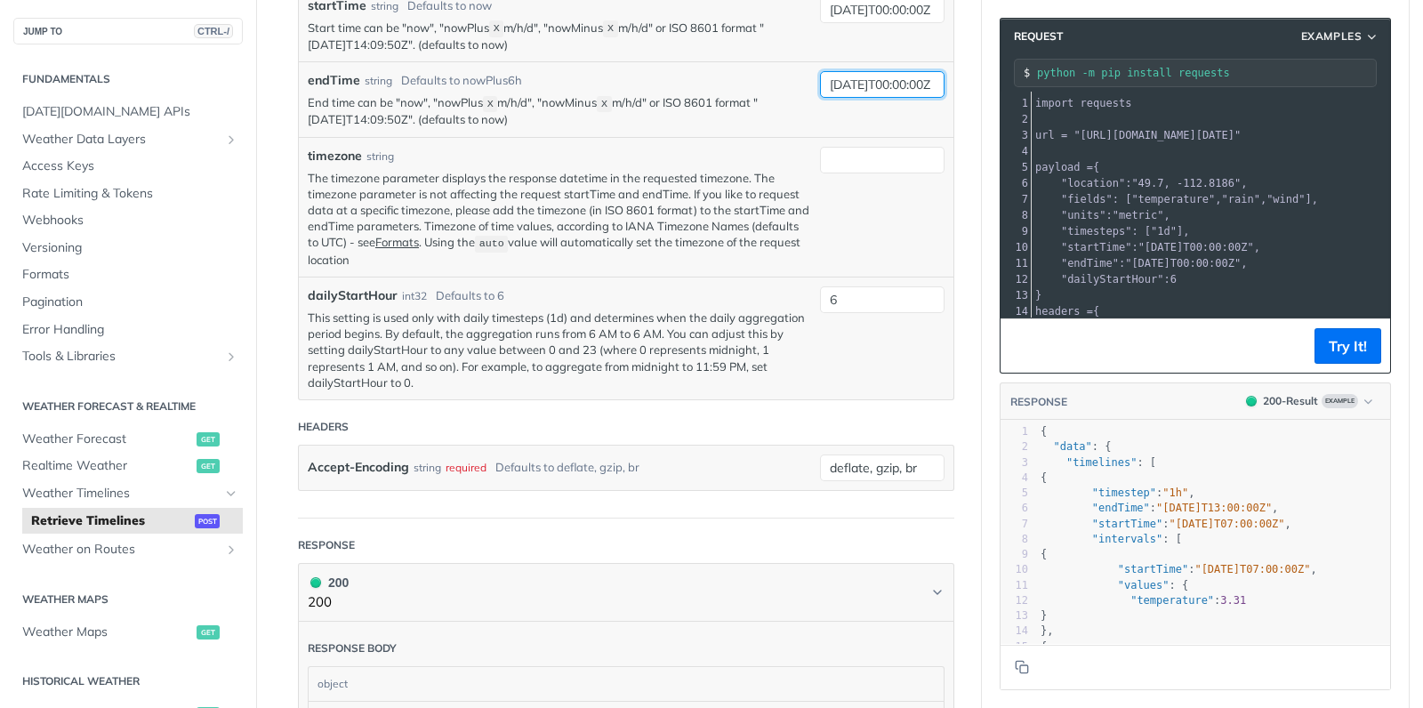
scroll to position [1040, 0]
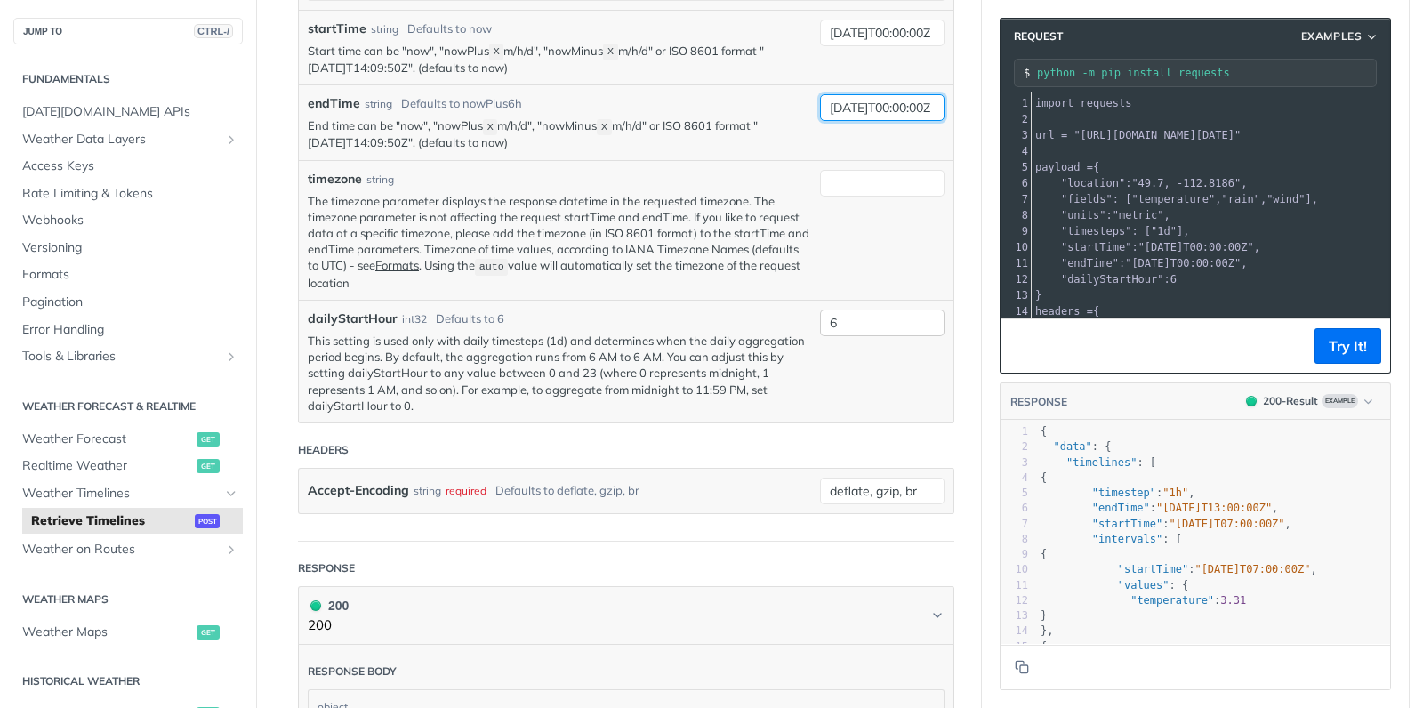
type input "2025-08-18T00:00:00Z"
click at [852, 315] on input "6" at bounding box center [882, 323] width 125 height 27
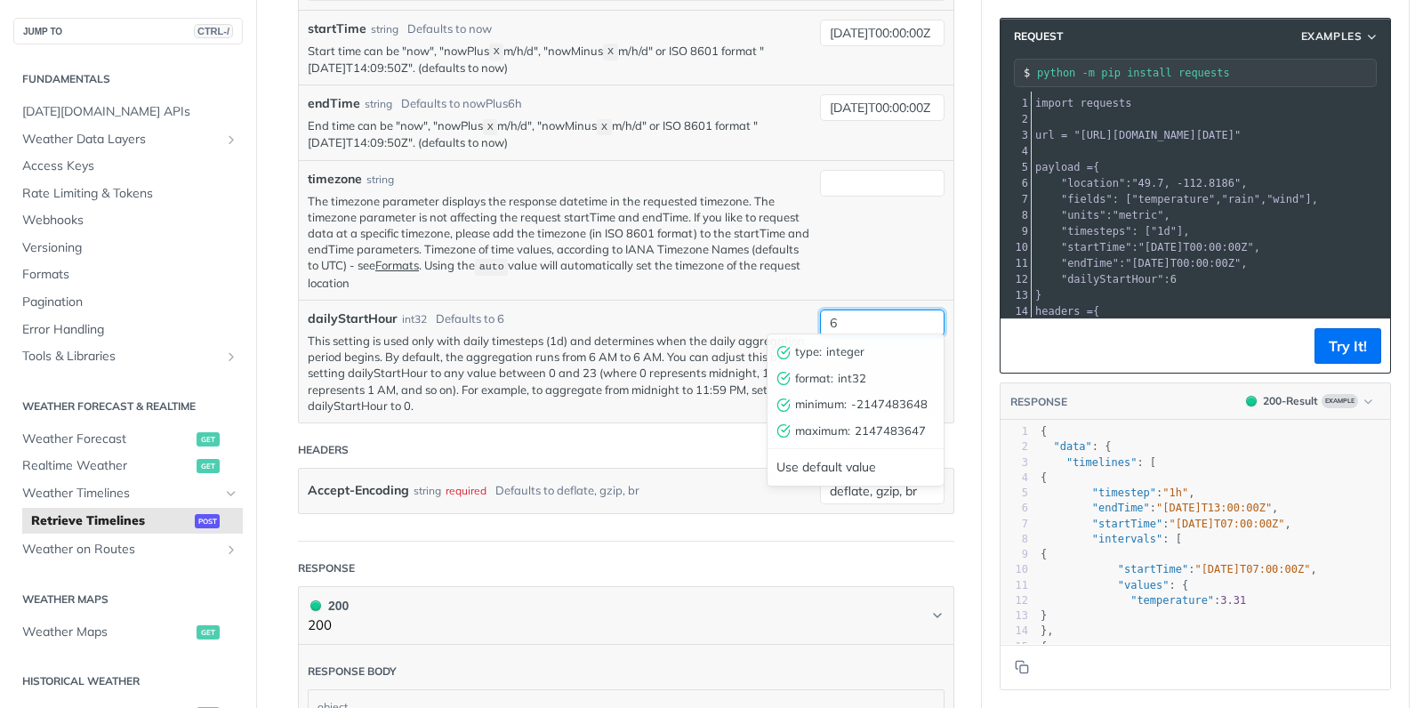
click at [852, 315] on input "6" at bounding box center [882, 323] width 125 height 27
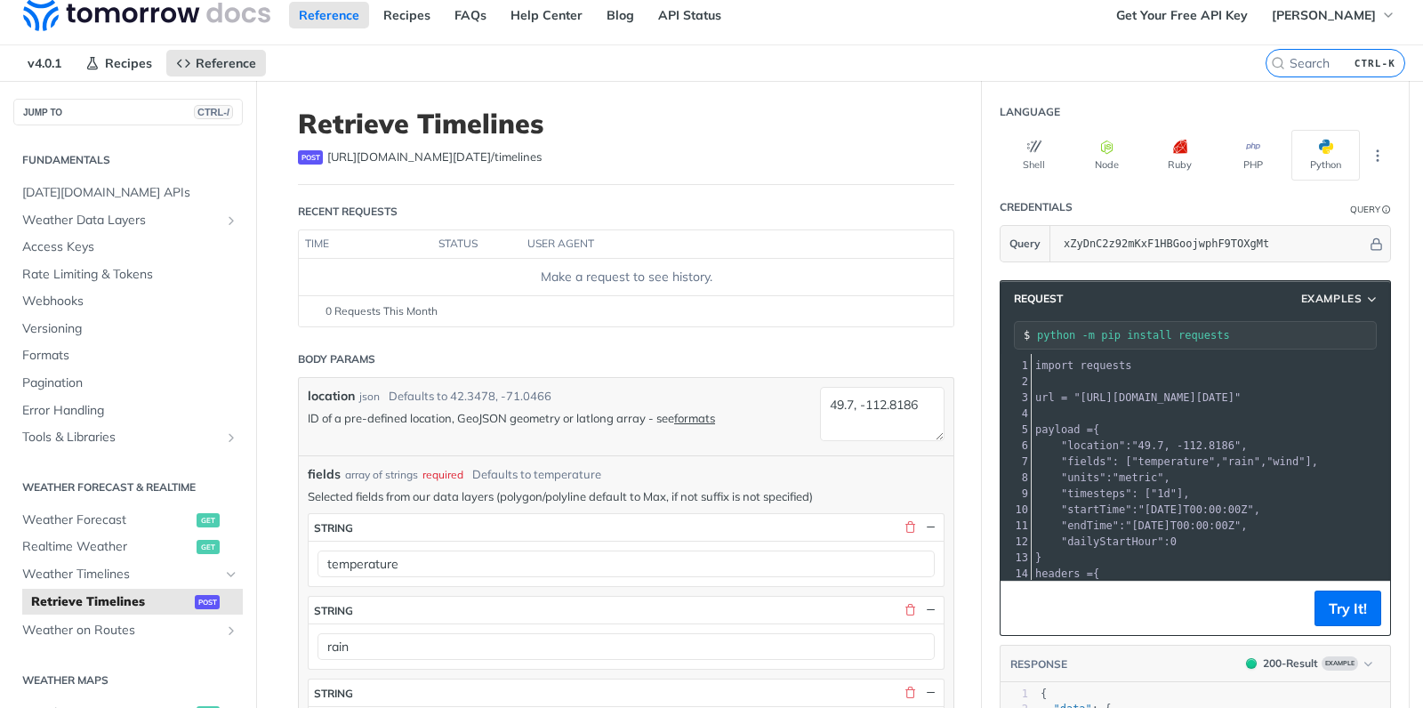
scroll to position [92, 0]
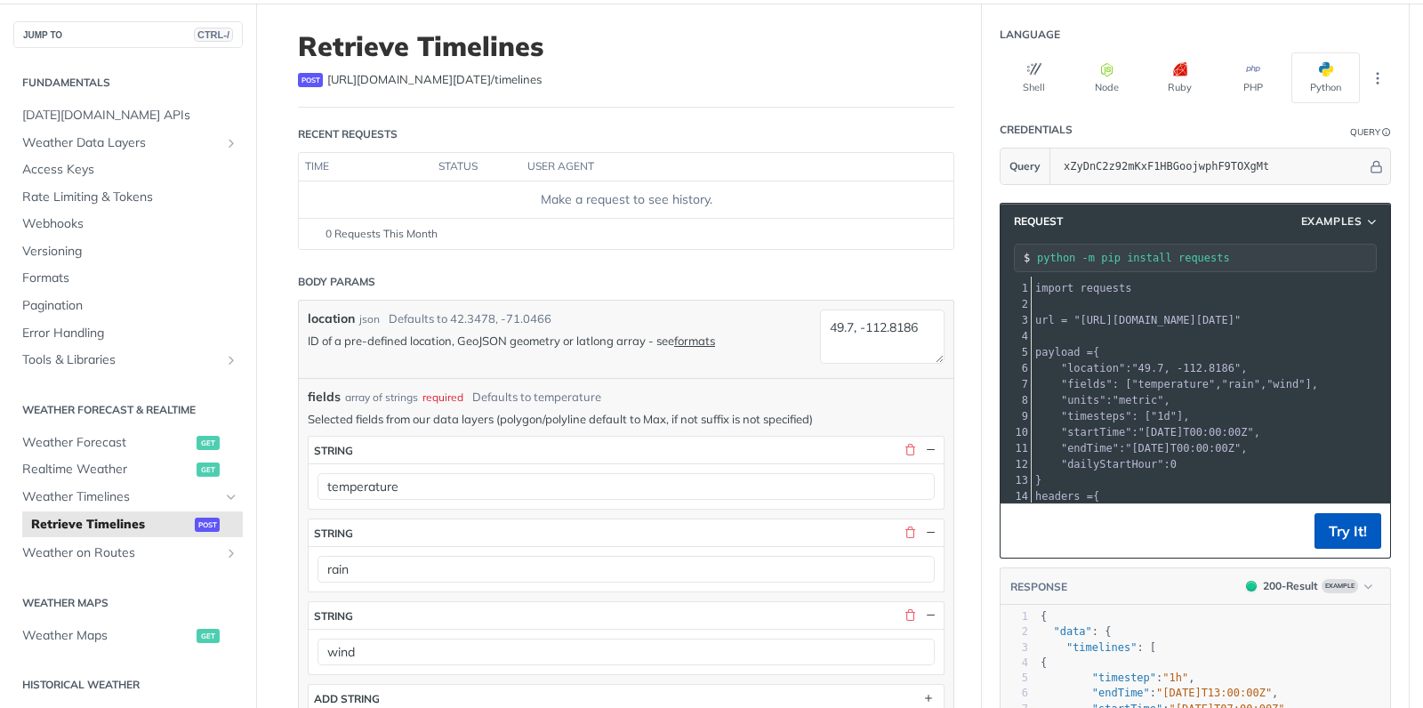
type input "0"
click at [1349, 541] on button "Try It!" at bounding box center [1348, 531] width 67 height 36
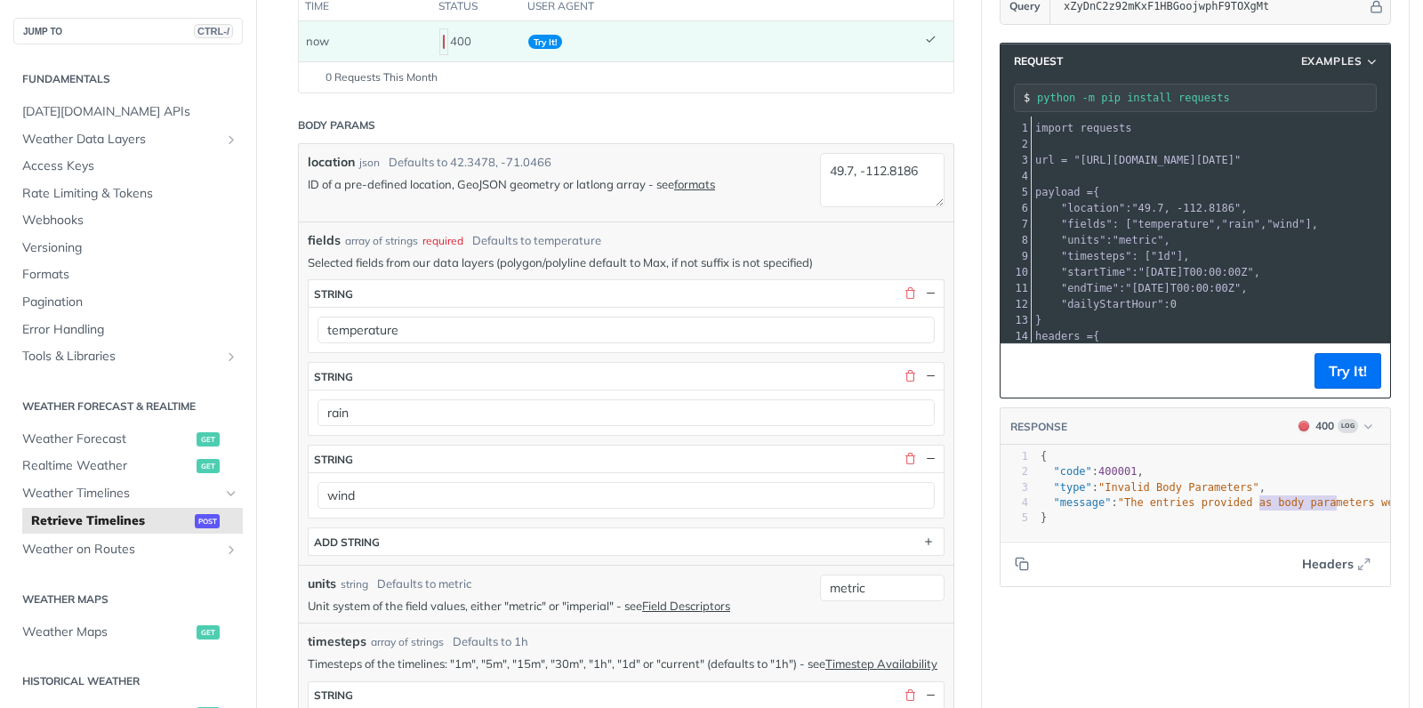
scroll to position [0, 64]
type textarea "as body parameters were not valid for"
drag, startPoint x: 1258, startPoint y: 504, endPoint x: 1398, endPoint y: 503, distance: 140.5
click at [1398, 503] on section "Request Examples python -m pip install requests xxxxxxxxxx 22 1 import requests…" at bounding box center [1195, 315] width 427 height 580
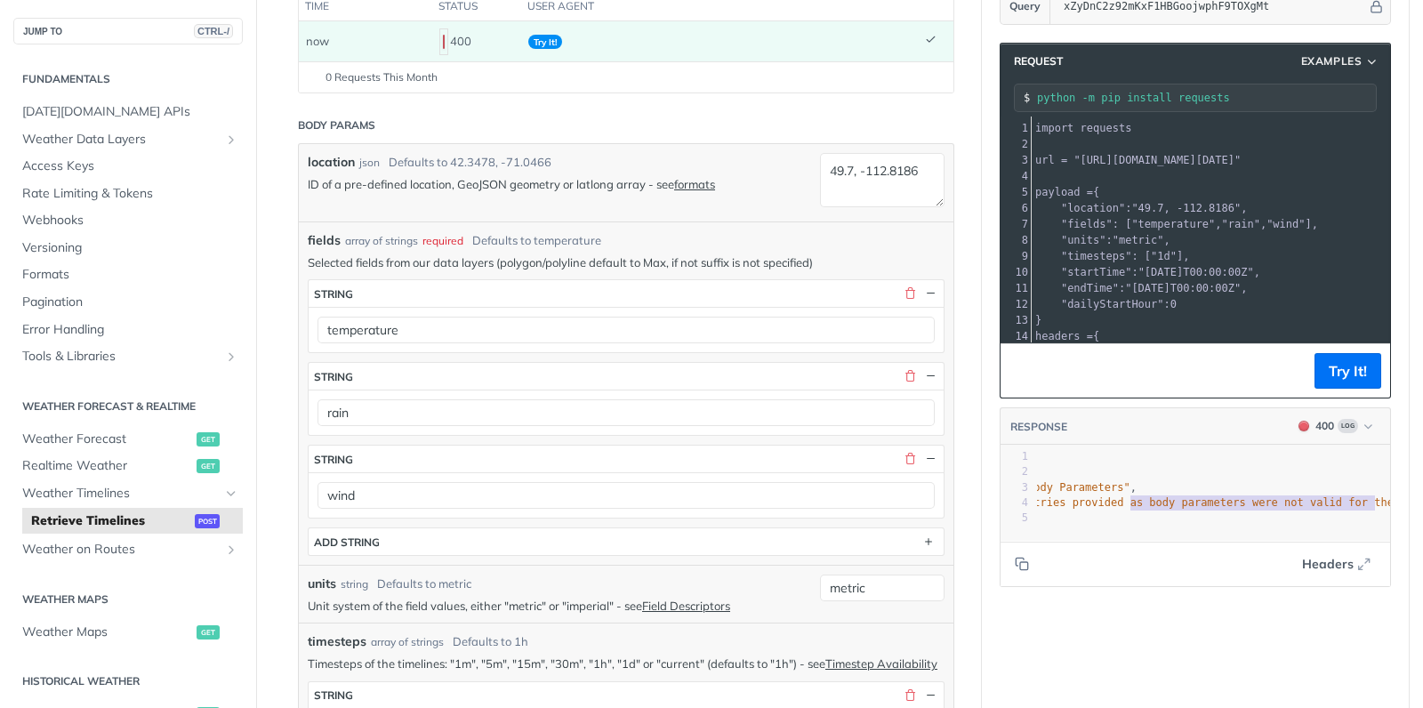
scroll to position [2, 0]
click at [1260, 503] on span ""The entries provided as body parameters were not valid for the request. Fix Bo…" at bounding box center [1397, 502] width 817 height 12
type textarea "lid for the request. Fix Body and t"
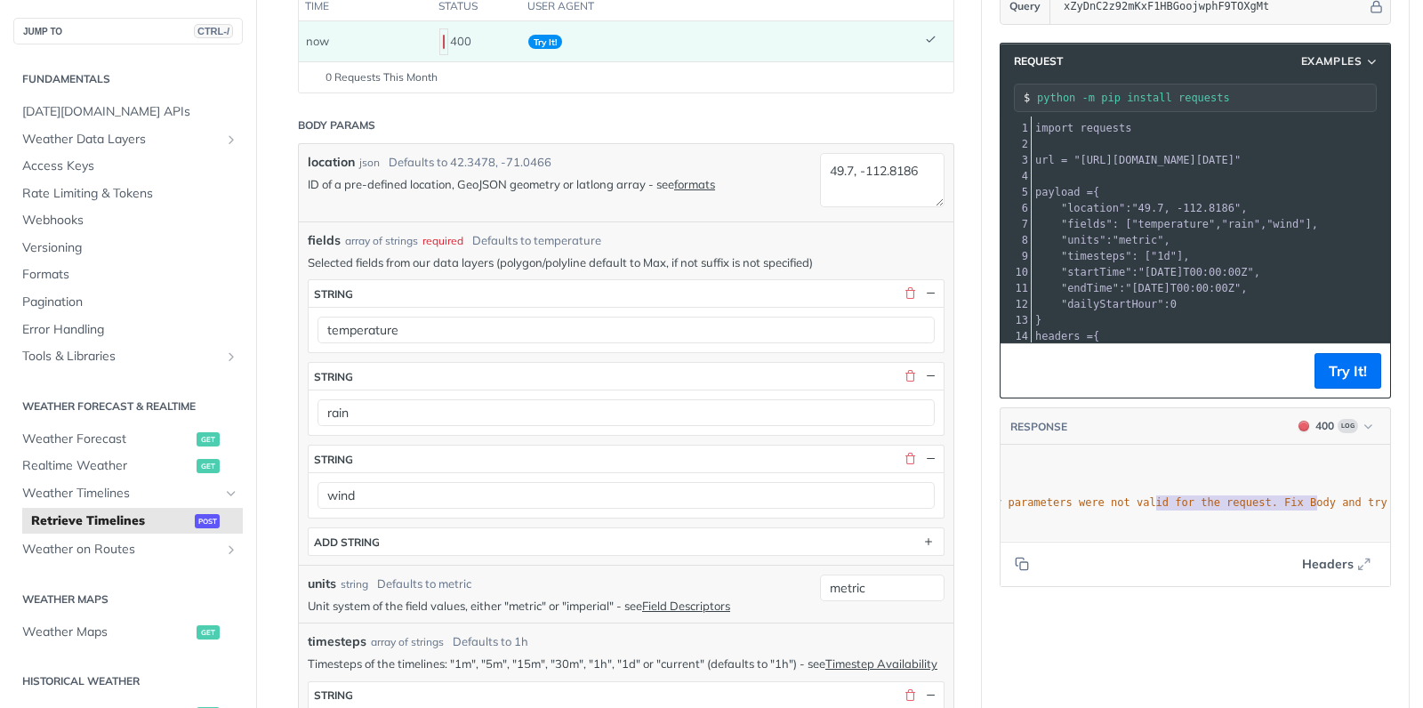
drag, startPoint x: 1331, startPoint y: 503, endPoint x: 1403, endPoint y: 498, distance: 72.2
click at [1403, 498] on section "Request Examples python -m pip install requests xxxxxxxxxx 22 1 import requests…" at bounding box center [1195, 315] width 427 height 580
click at [1248, 504] on span ""The entries provided as body parameters were not valid for the request. Fix Bo…" at bounding box center [1224, 502] width 817 height 12
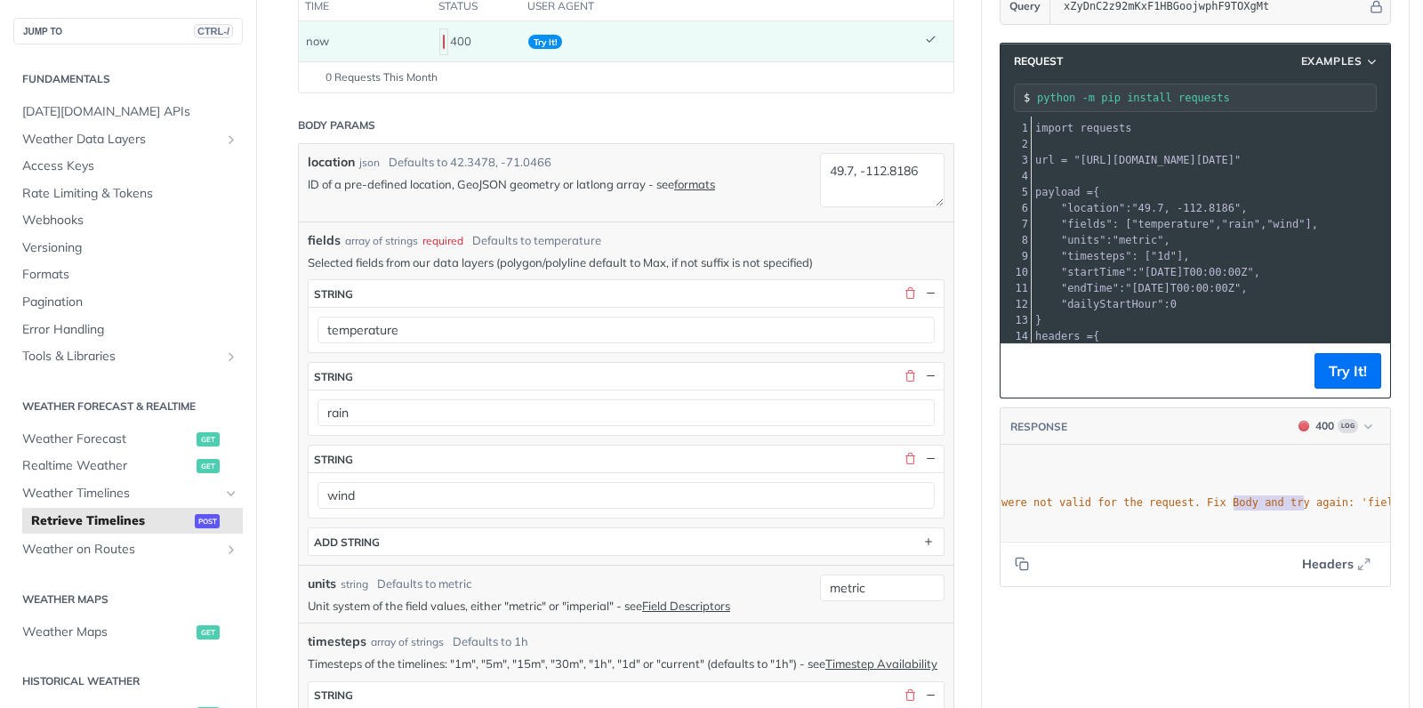
type textarea "Body and try again: 'fields"
drag, startPoint x: 1314, startPoint y: 502, endPoint x: 1394, endPoint y: 497, distance: 80.2
click at [1394, 497] on section "Request Examples python -m pip install requests xxxxxxxxxx 22 1 import requests…" at bounding box center [1195, 315] width 427 height 580
click at [1302, 502] on span ""The entries provided as body parameters were not valid for the request. Fix Bo…" at bounding box center [1108, 502] width 817 height 12
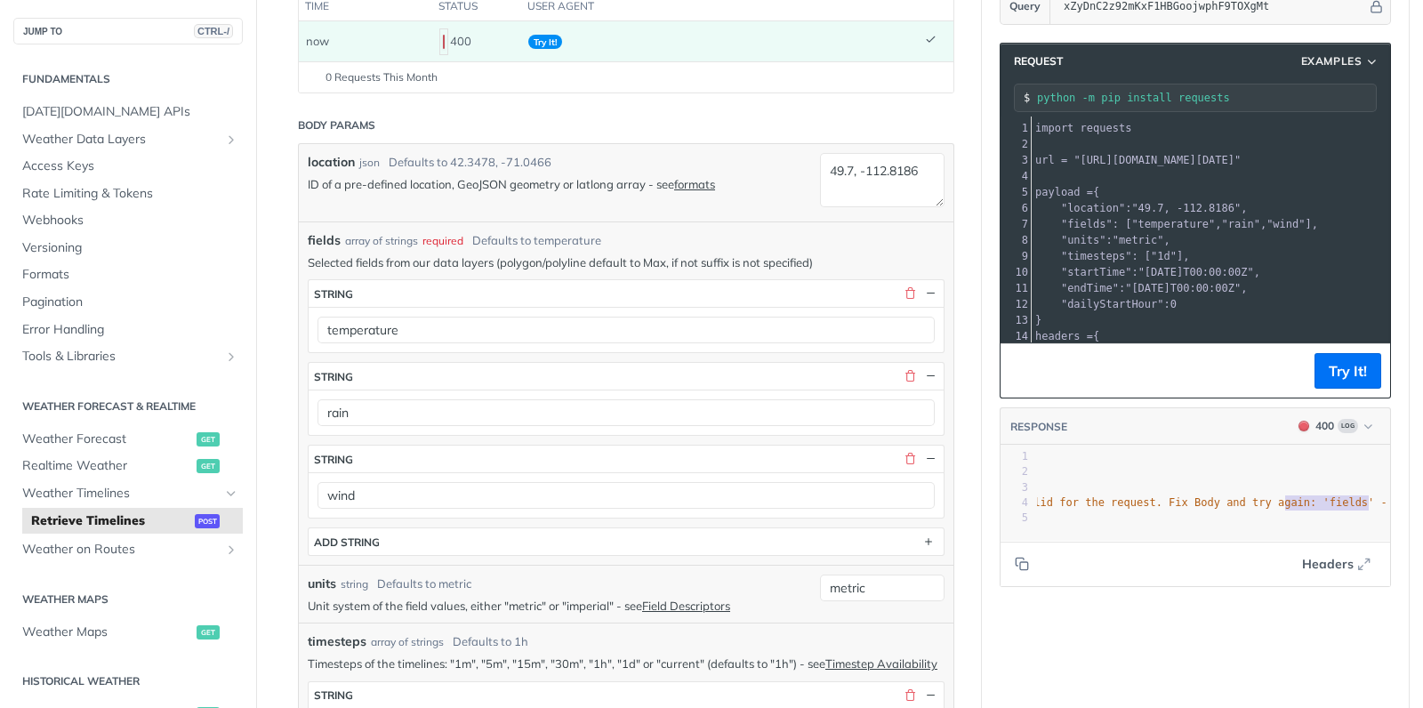
scroll to position [0, 0]
type textarea "again: 'fields' - unknown field rain""
drag, startPoint x: 1288, startPoint y: 501, endPoint x: 1398, endPoint y: 500, distance: 110.3
click at [1398, 500] on section "Request Examples python -m pip install requests xxxxxxxxxx 22 1 import requests…" at bounding box center [1195, 315] width 427 height 580
click at [1295, 501] on span ""The entries provided as body parameters were not valid for the request. Fix Bo…" at bounding box center [972, 502] width 817 height 12
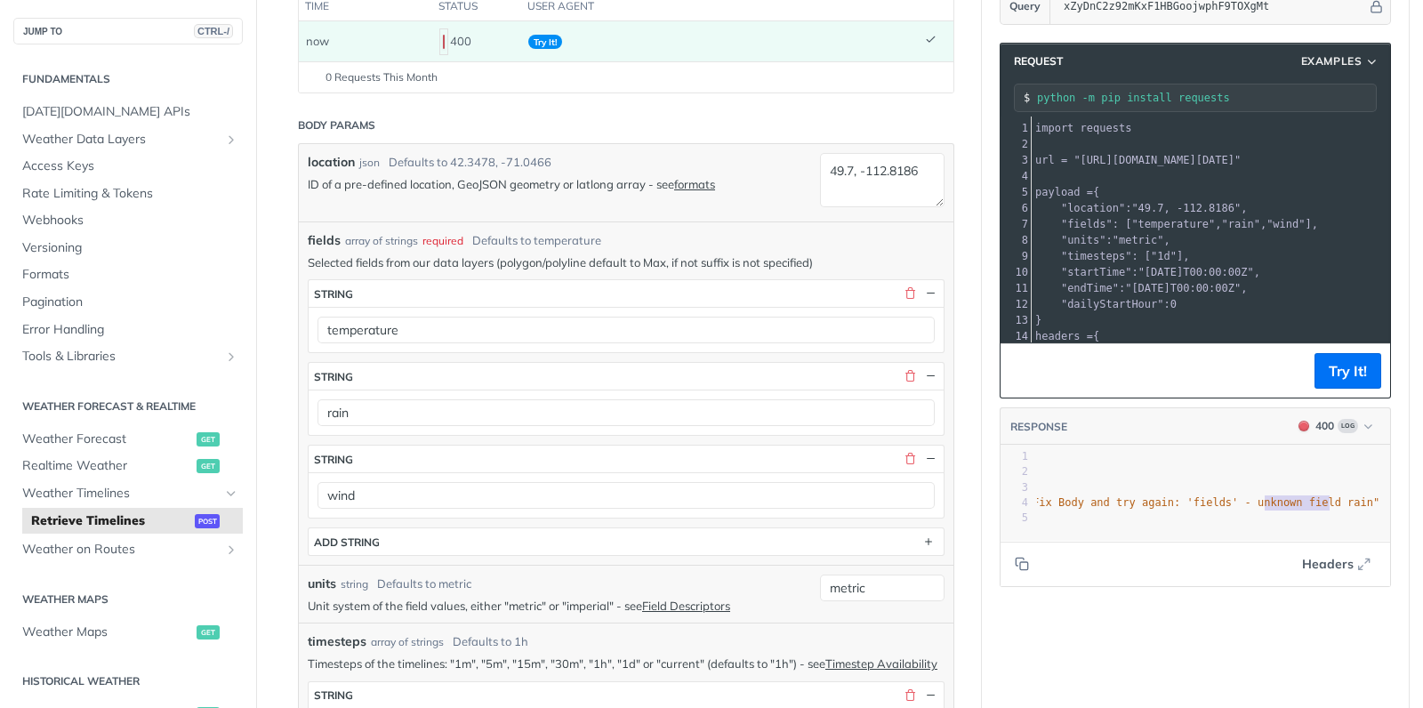
type textarea "unknown field rain""
drag, startPoint x: 1266, startPoint y: 500, endPoint x: 1413, endPoint y: 499, distance: 146.8
click at [1291, 501] on span ""The entries provided as body parameters were not valid for the request. Fix Bo…" at bounding box center [972, 502] width 817 height 12
type textarea "known field rain""
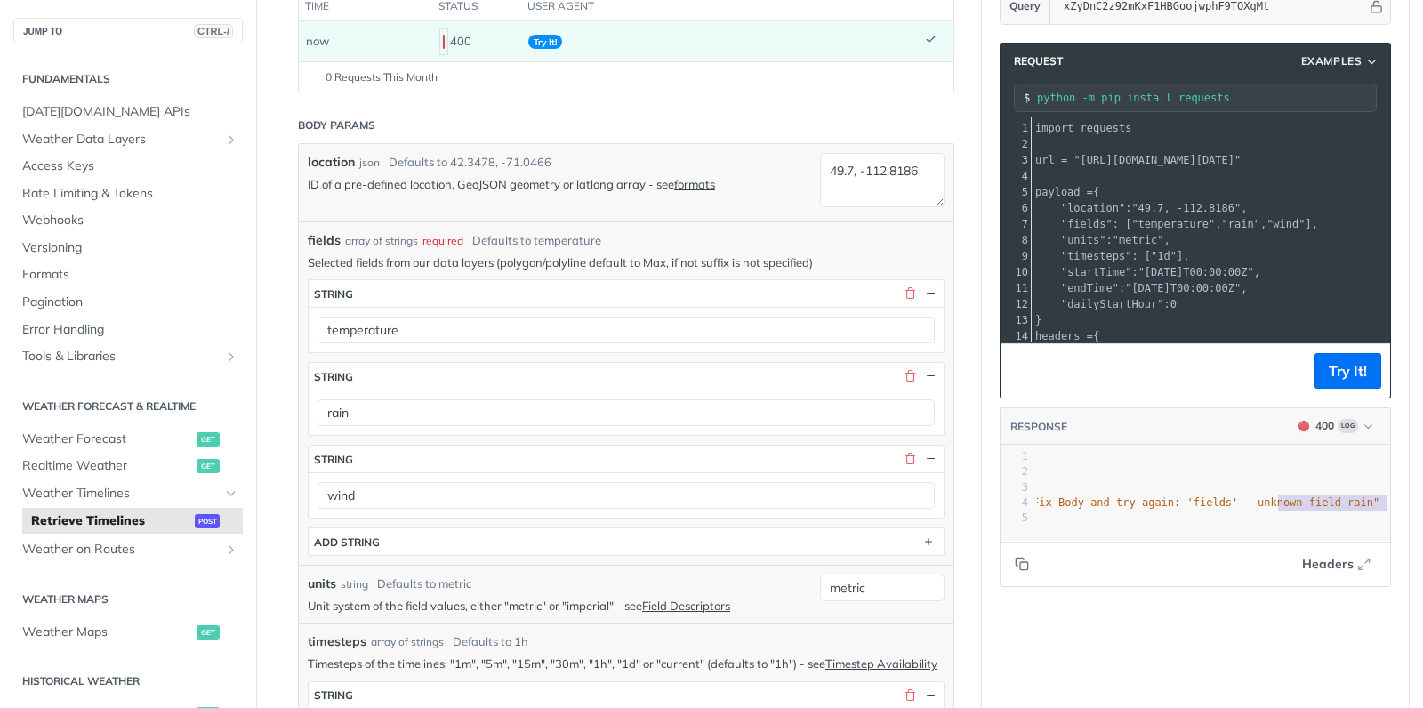
drag, startPoint x: 1276, startPoint y: 501, endPoint x: 1422, endPoint y: 501, distance: 145.9
click at [1422, 501] on div "Jump to Content Reference Recipes FAQs Help Center Blog API Status Recipes Refe…" at bounding box center [711, 354] width 1423 height 708
click at [1309, 503] on span ""The entries provided as body parameters were not valid for the request. Fix Bo…" at bounding box center [972, 502] width 817 height 12
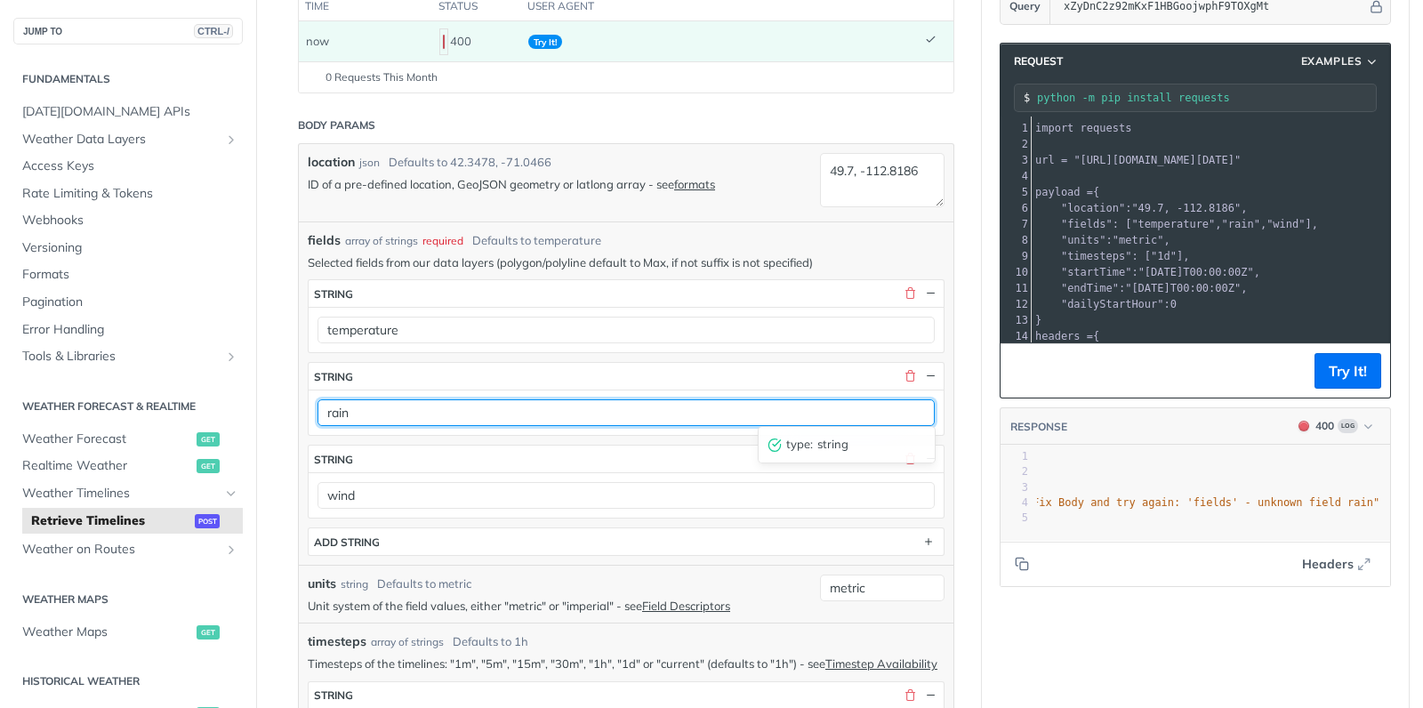
click at [386, 399] on input "rain" at bounding box center [626, 412] width 617 height 27
paste input "Accumulation"
type input "rainAccumulation"
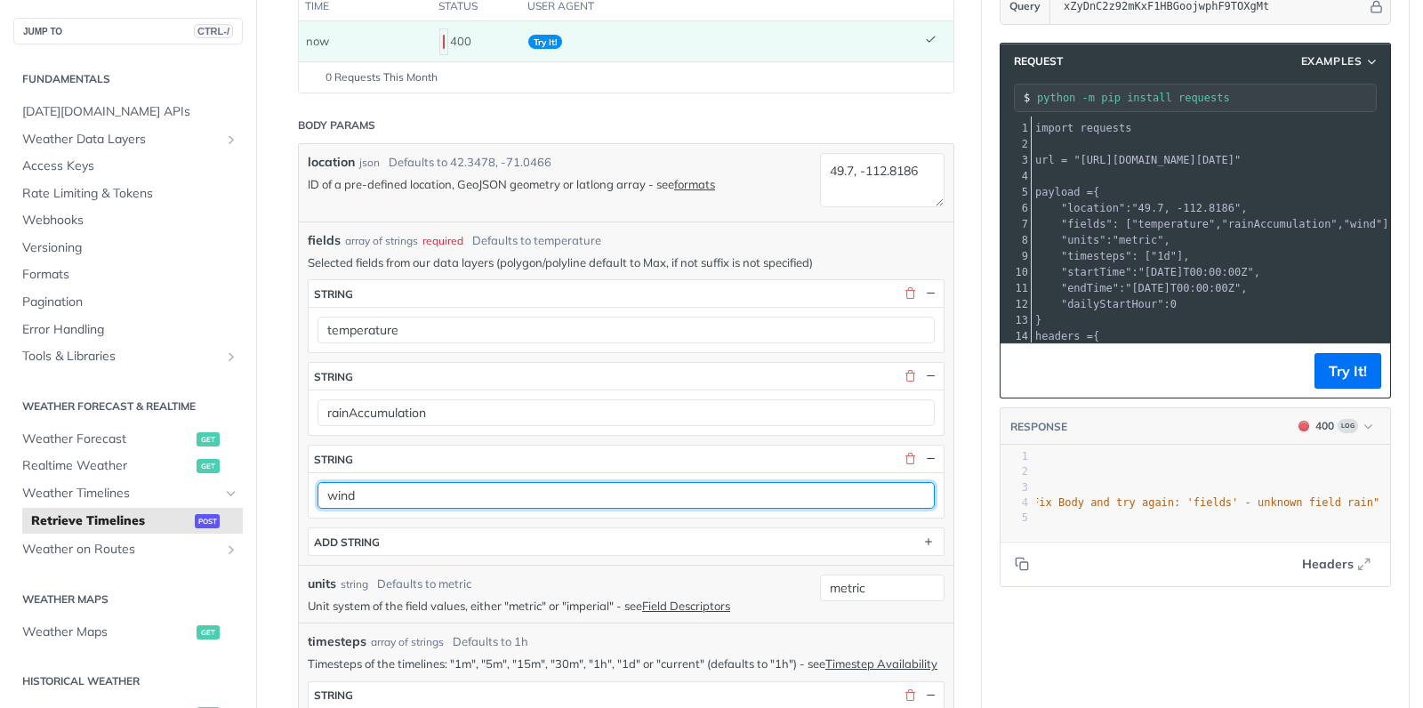
click at [372, 492] on input "wind" at bounding box center [626, 495] width 617 height 27
paste input "Speed"
type input "windSpeed"
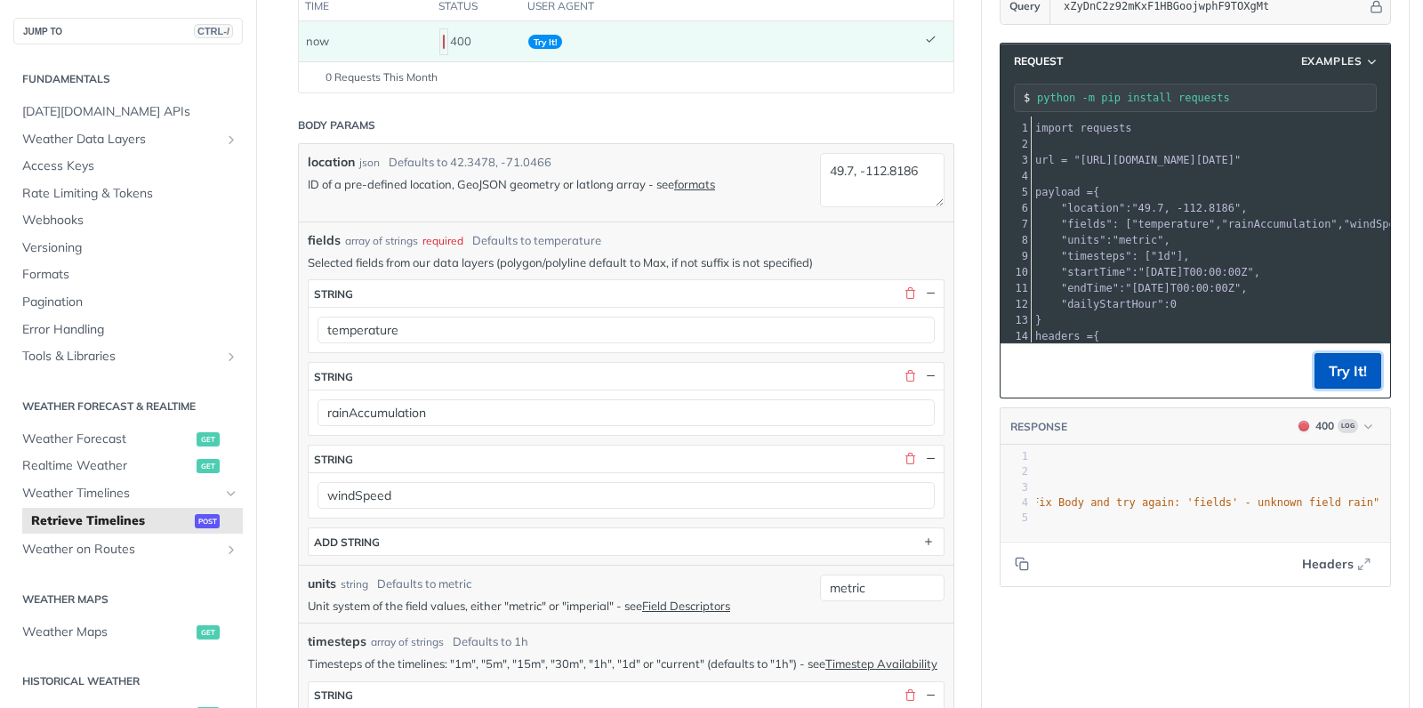
click at [1359, 363] on button "Try It!" at bounding box center [1348, 371] width 67 height 36
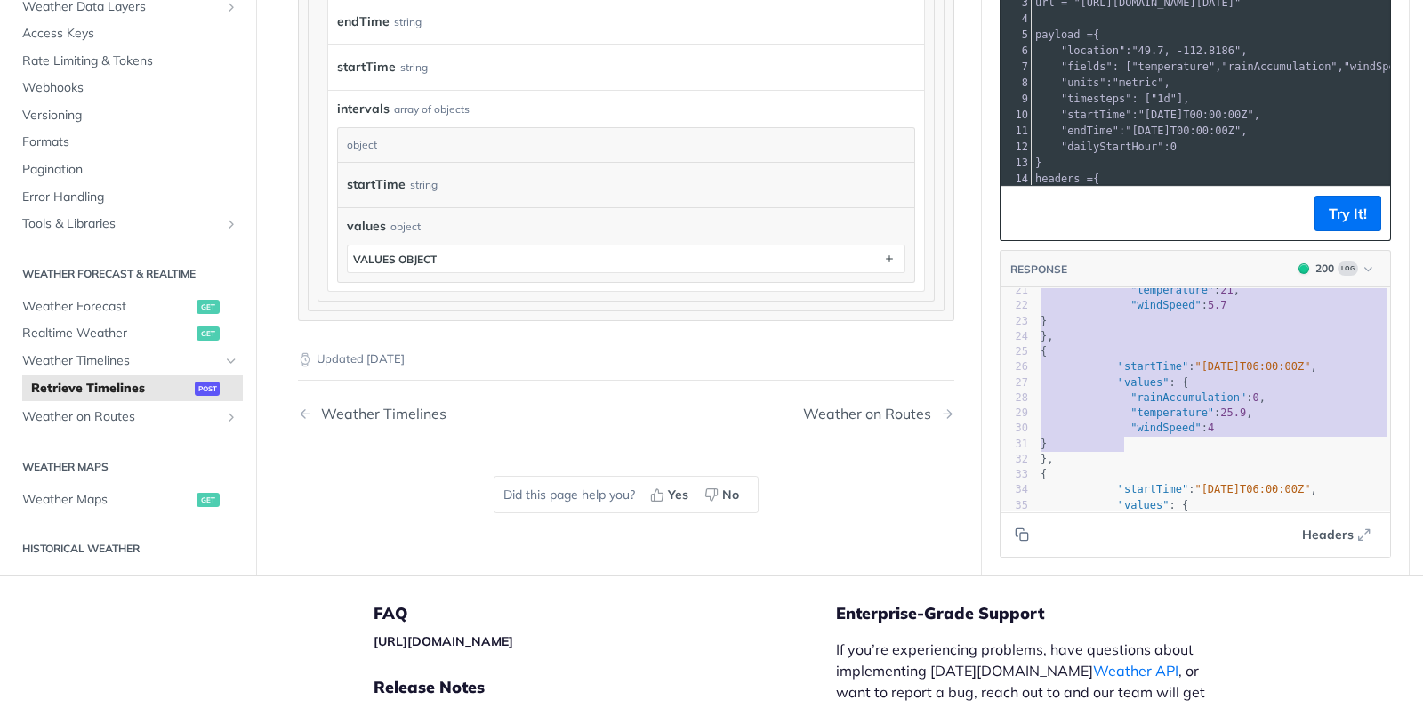
drag, startPoint x: 1137, startPoint y: 350, endPoint x: 1177, endPoint y: 517, distance: 172.0
click at [1177, 529] on div "RESPONSE 200 Log ep": "1d", "endTime": "2025-08-18T06:00:00Z", "startTime": "20…" at bounding box center [1195, 404] width 391 height 308
type textarea "ep": "1d", "endTime": "2025-08-18T06:00:00Z", "startTime": "2025-08-13T06:00:00…"
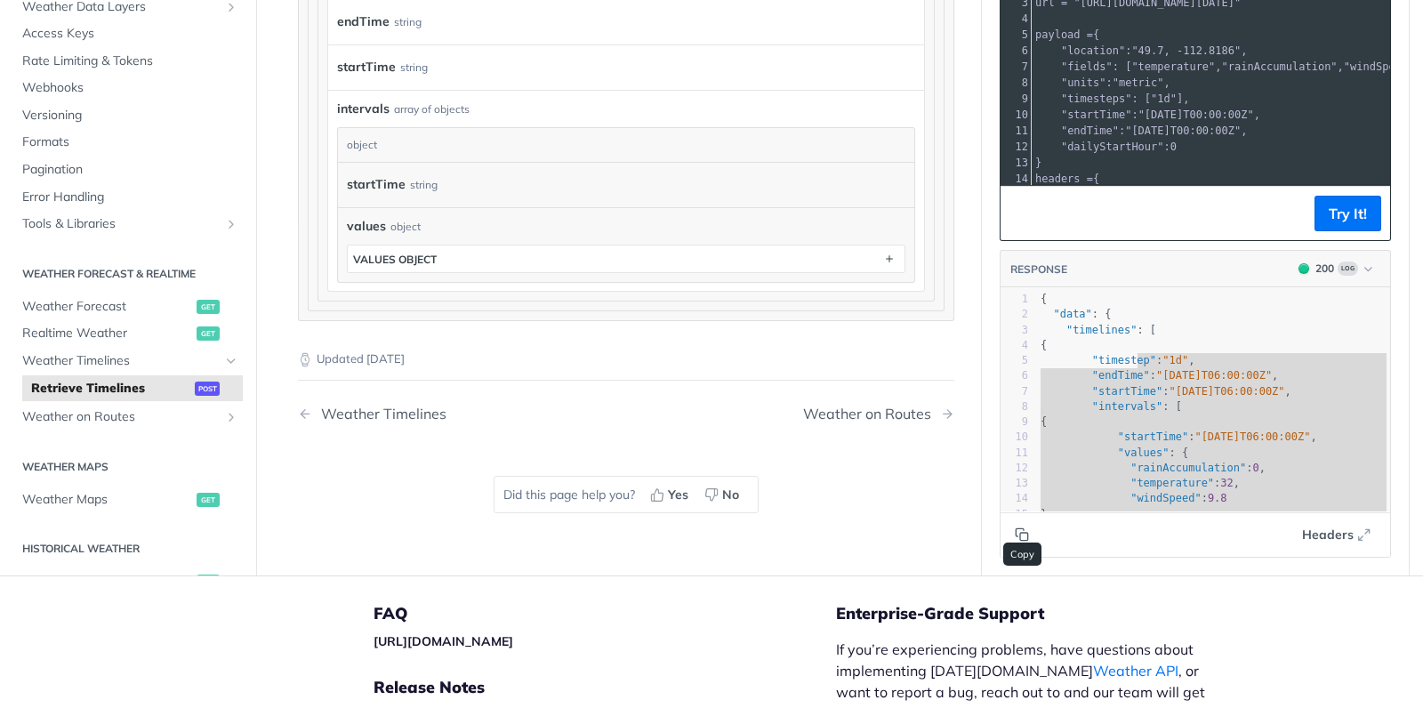
click at [1018, 527] on icon "Copy to clipboard" at bounding box center [1022, 534] width 14 height 14
click at [1166, 60] on span ""temperature"" at bounding box center [1173, 66] width 84 height 12
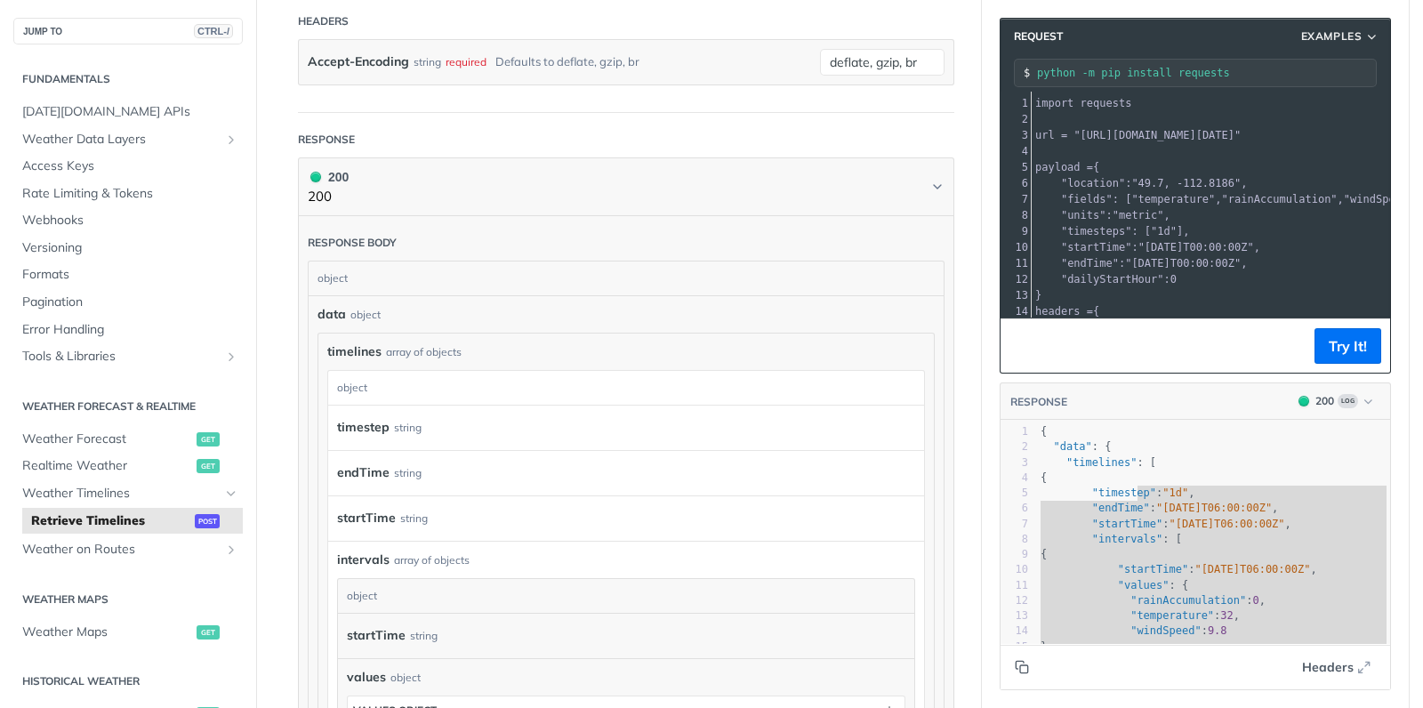
scroll to position [1453, 0]
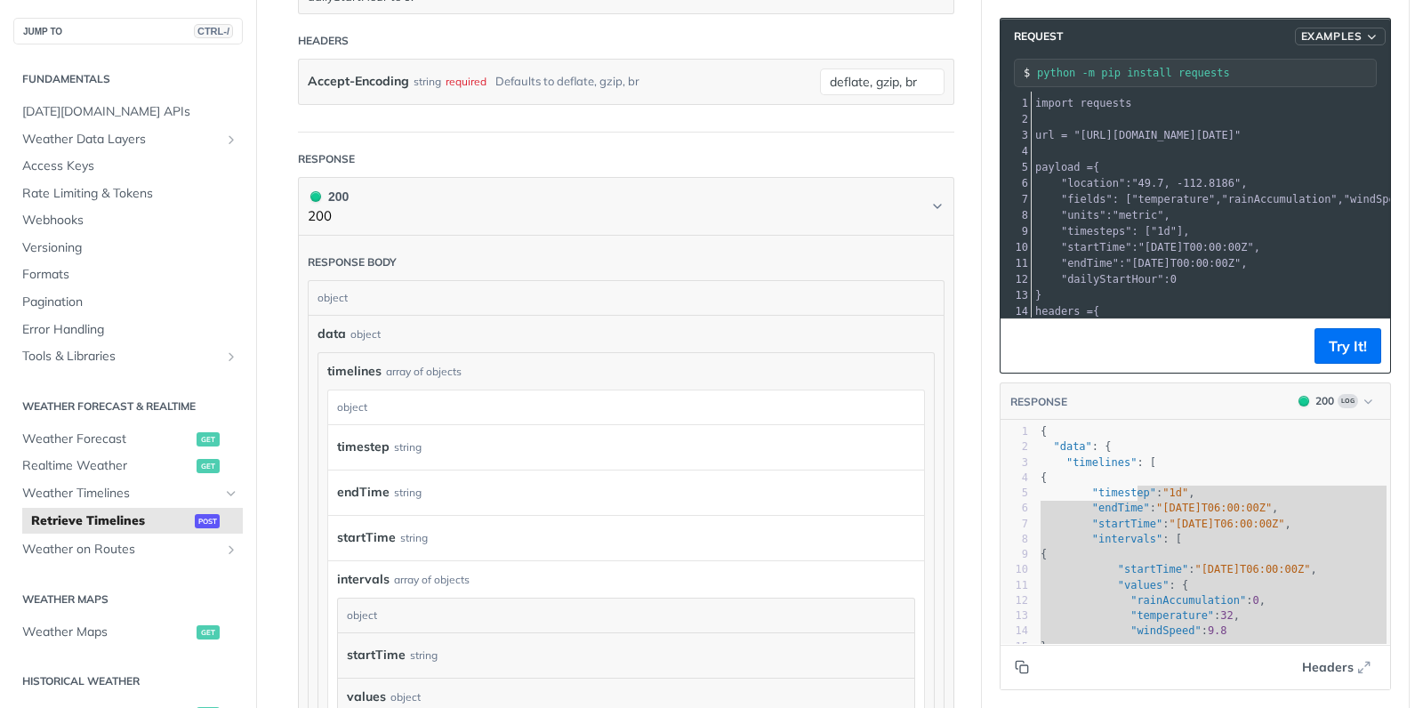
click at [1368, 37] on icon "button" at bounding box center [1372, 36] width 14 height 13
click at [1226, 38] on header "Request Examples Request Example" at bounding box center [1196, 37] width 390 height 36
click at [1194, 277] on pre ""dailyStartHour" : 0" at bounding box center [1305, 279] width 547 height 16
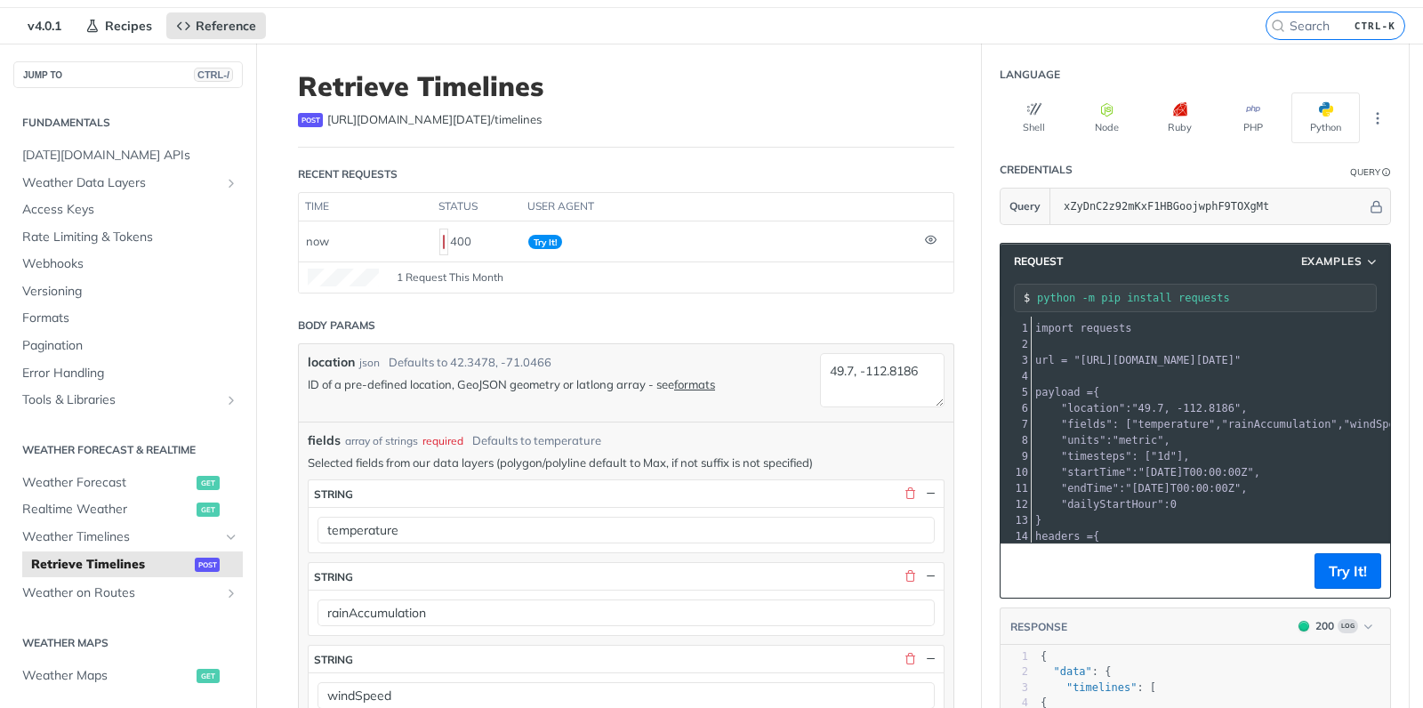
scroll to position [0, 0]
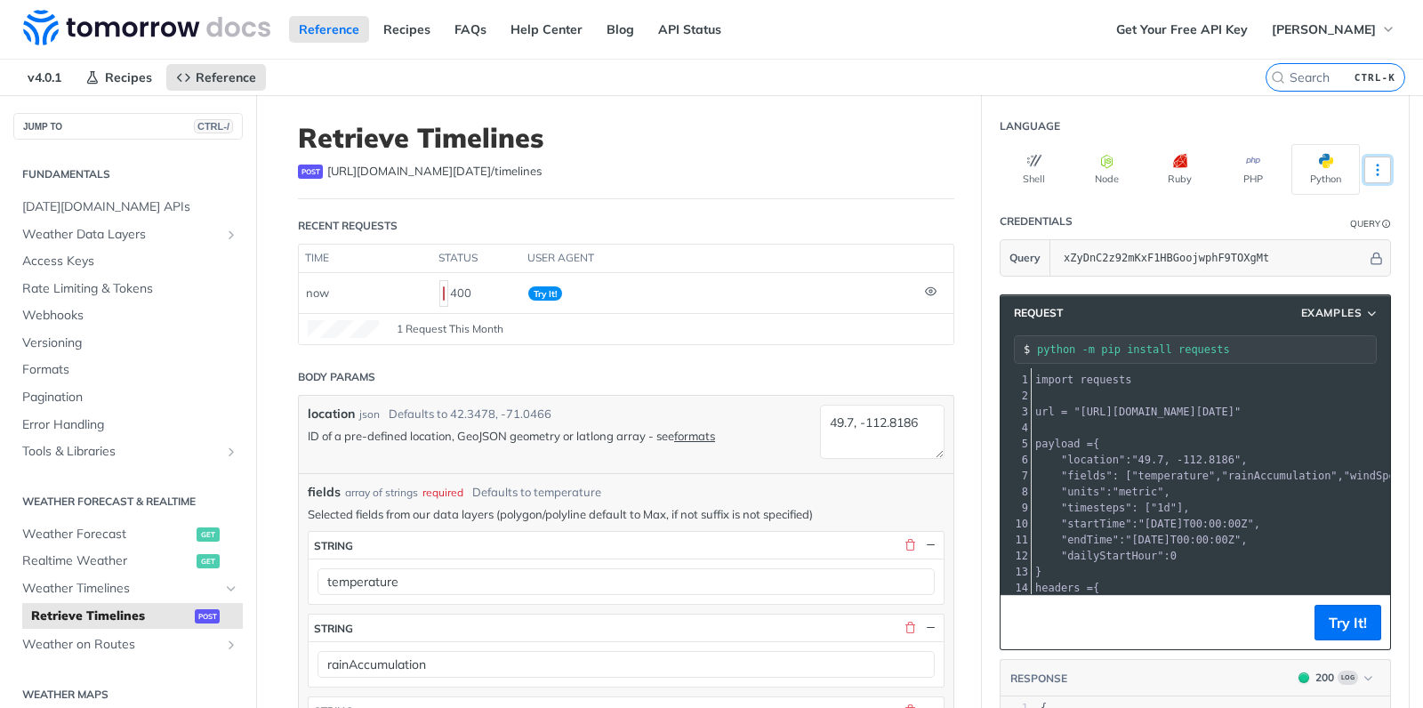
click at [1385, 167] on icon "More ellipsis" at bounding box center [1378, 170] width 16 height 16
click at [1368, 312] on icon "button" at bounding box center [1372, 313] width 14 height 13
click at [1291, 345] on span "Request Example" at bounding box center [1269, 344] width 100 height 19
type input "string"
type input "now"
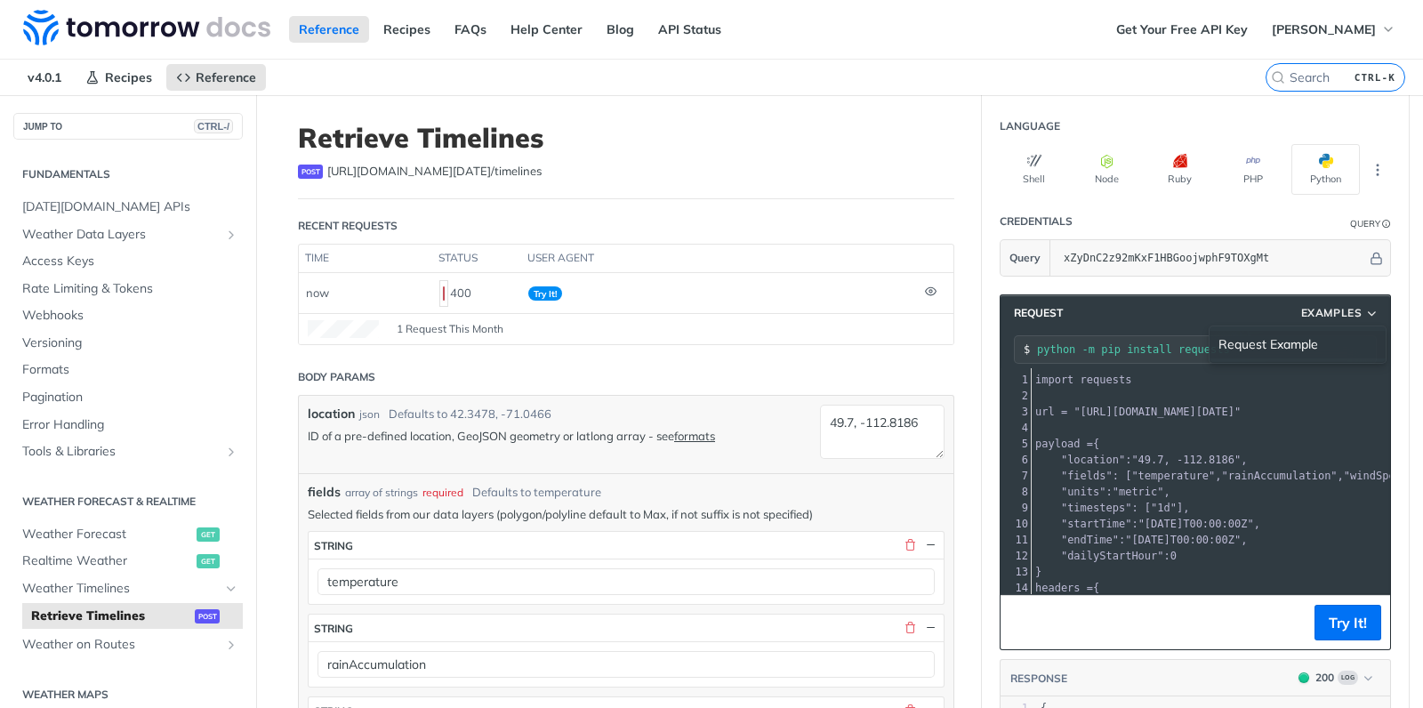
type input "nowPlus6h"
type input "string"
type input "6"
type textarea "42.3478, -71.0466"
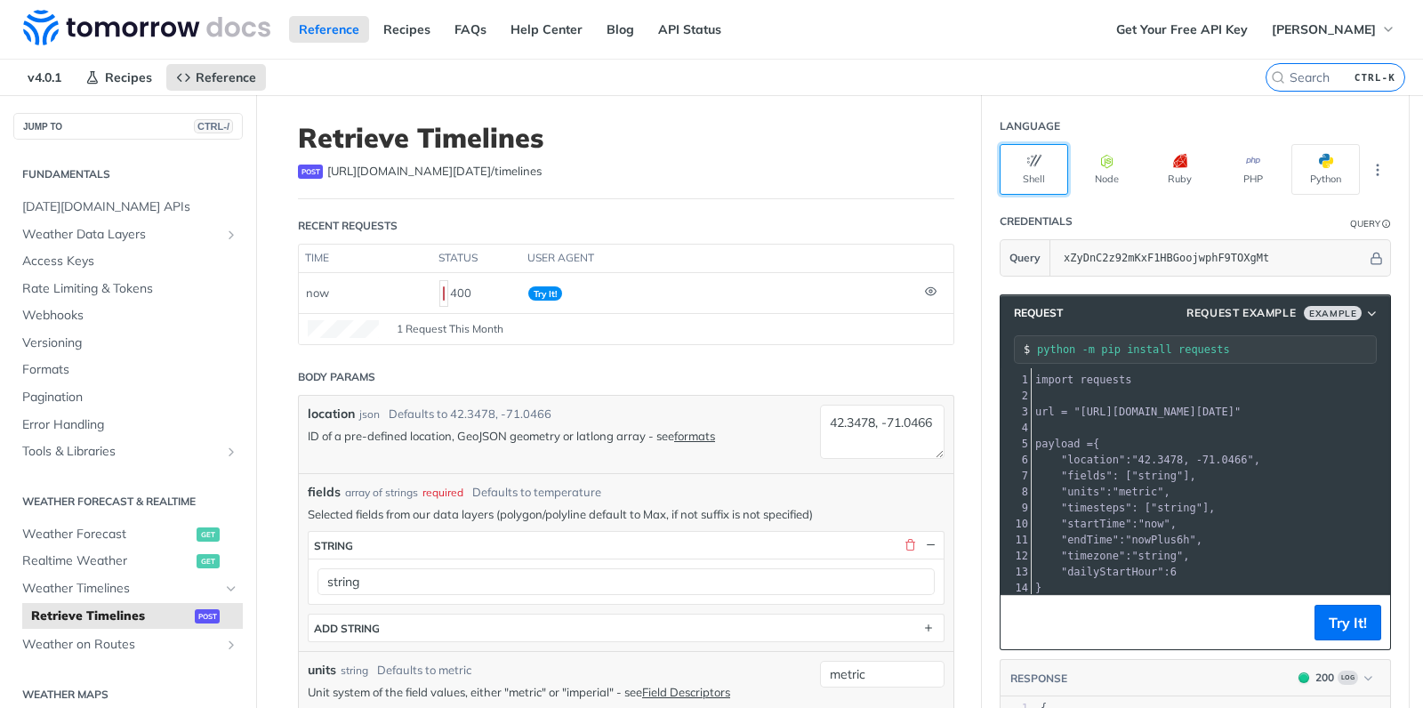
click at [1034, 175] on button "Shell" at bounding box center [1034, 169] width 68 height 51
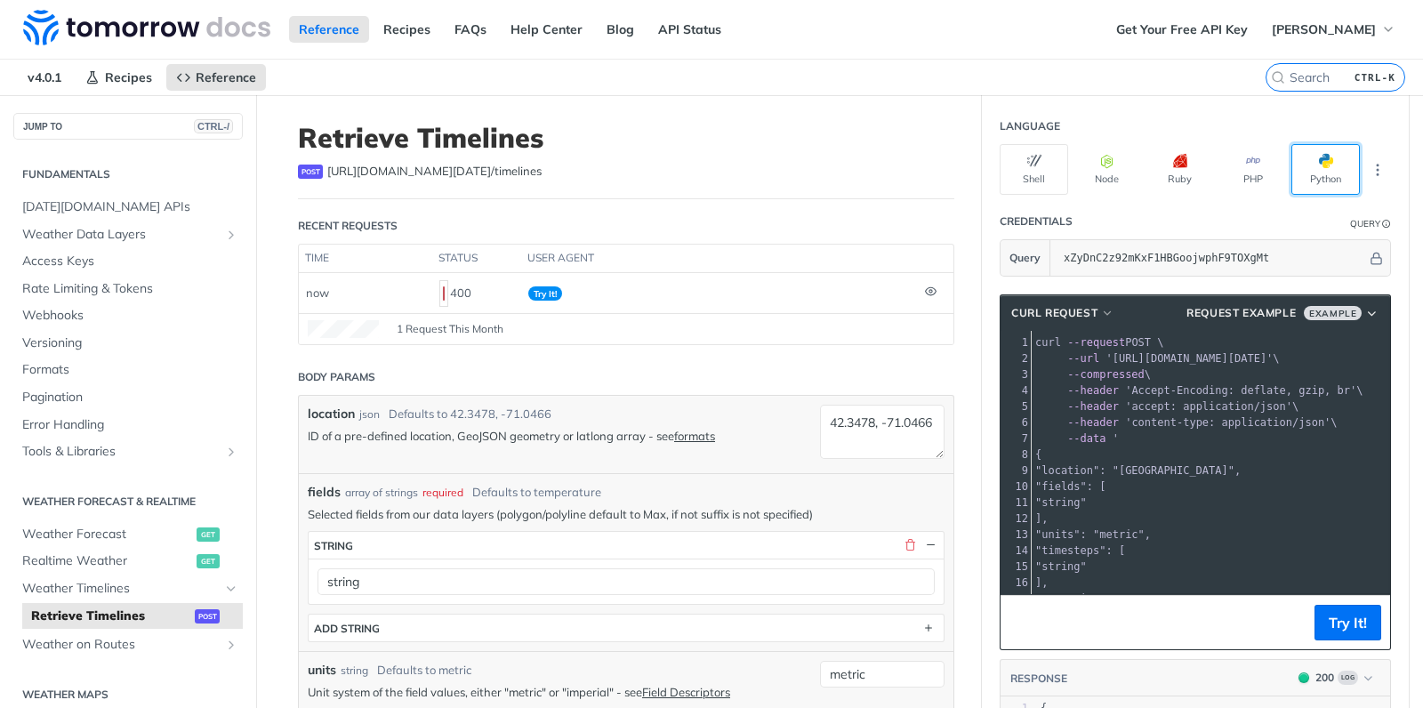
click at [1337, 171] on button "Python" at bounding box center [1326, 169] width 68 height 51
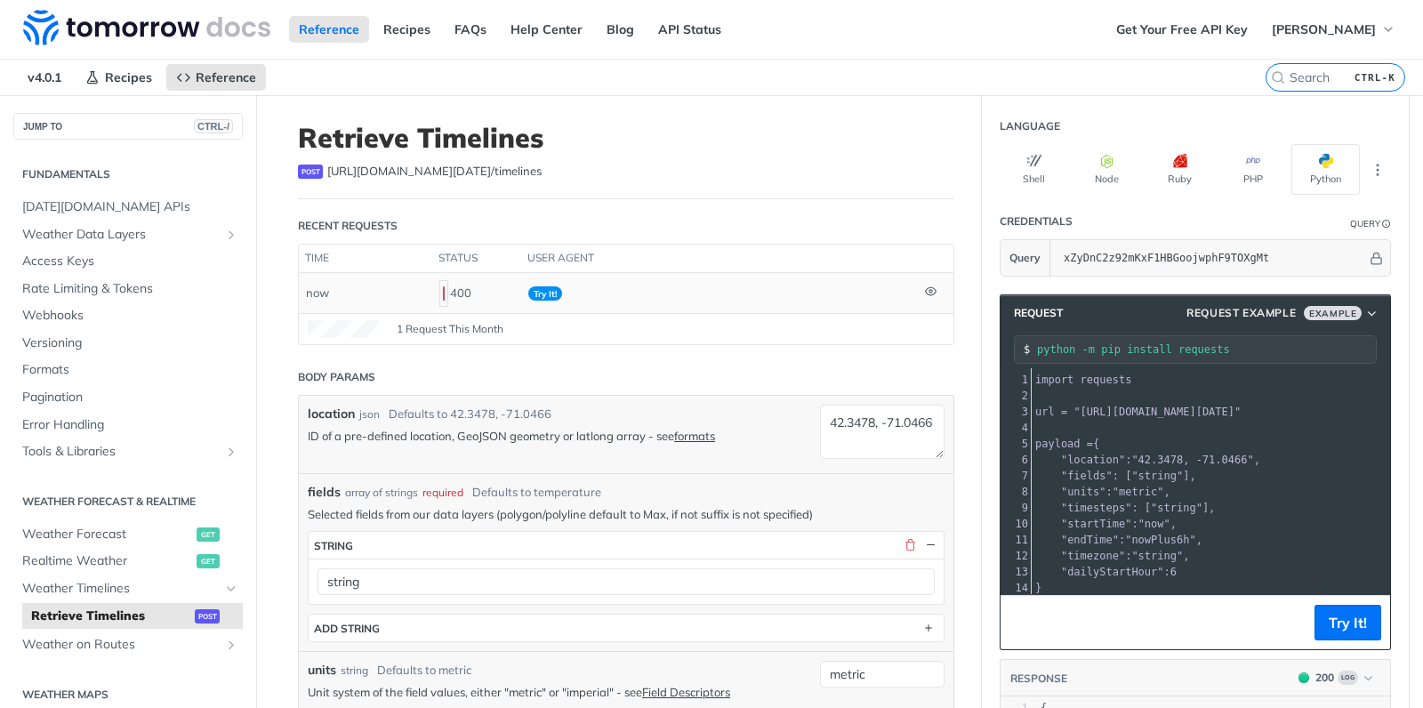
click at [933, 291] on icon at bounding box center [931, 292] width 12 height 12
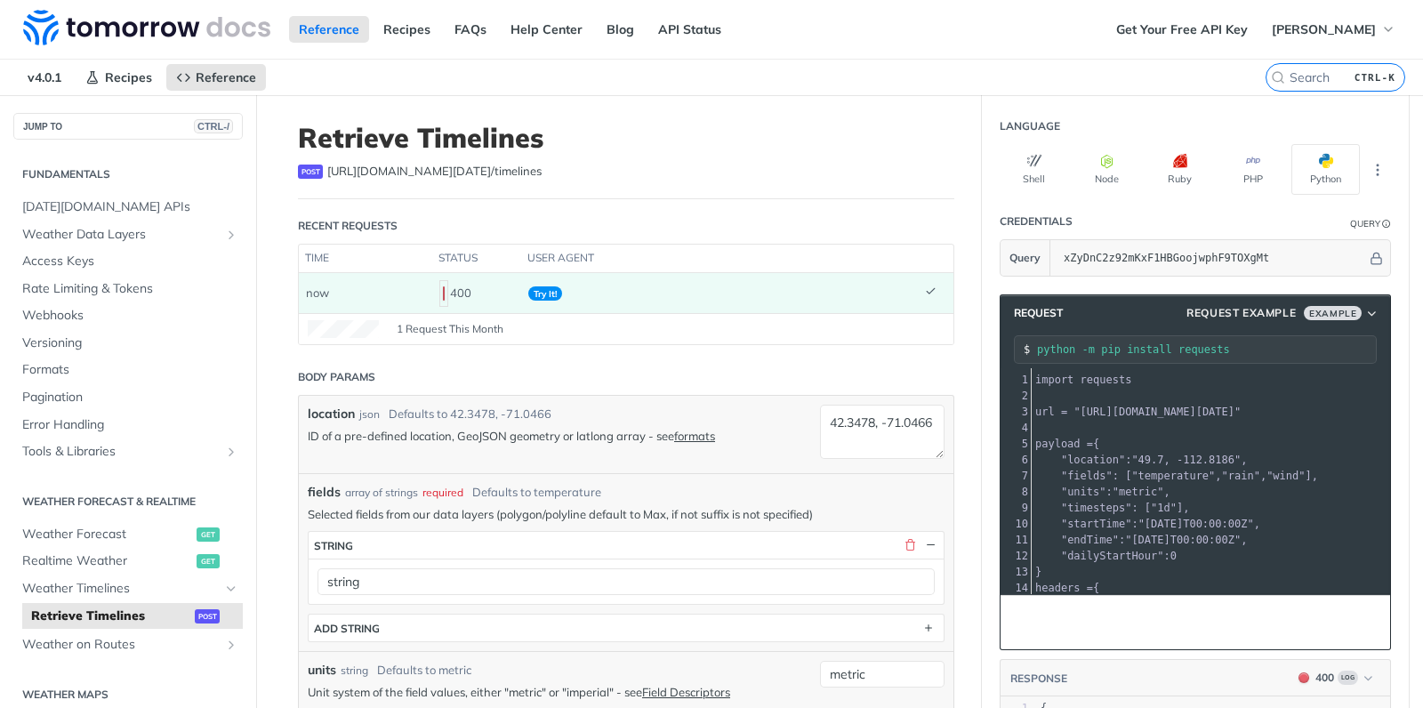
click at [536, 293] on span "Try It!" at bounding box center [545, 293] width 34 height 14
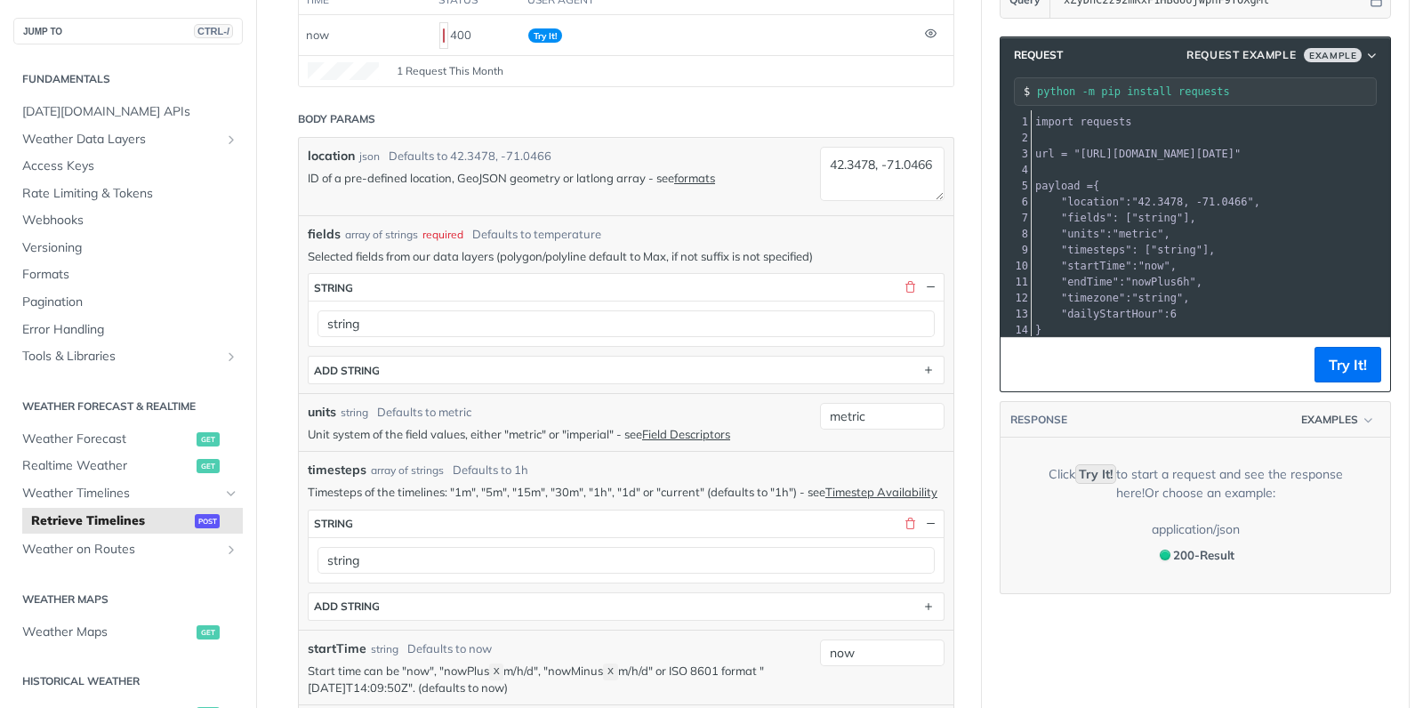
scroll to position [307, 0]
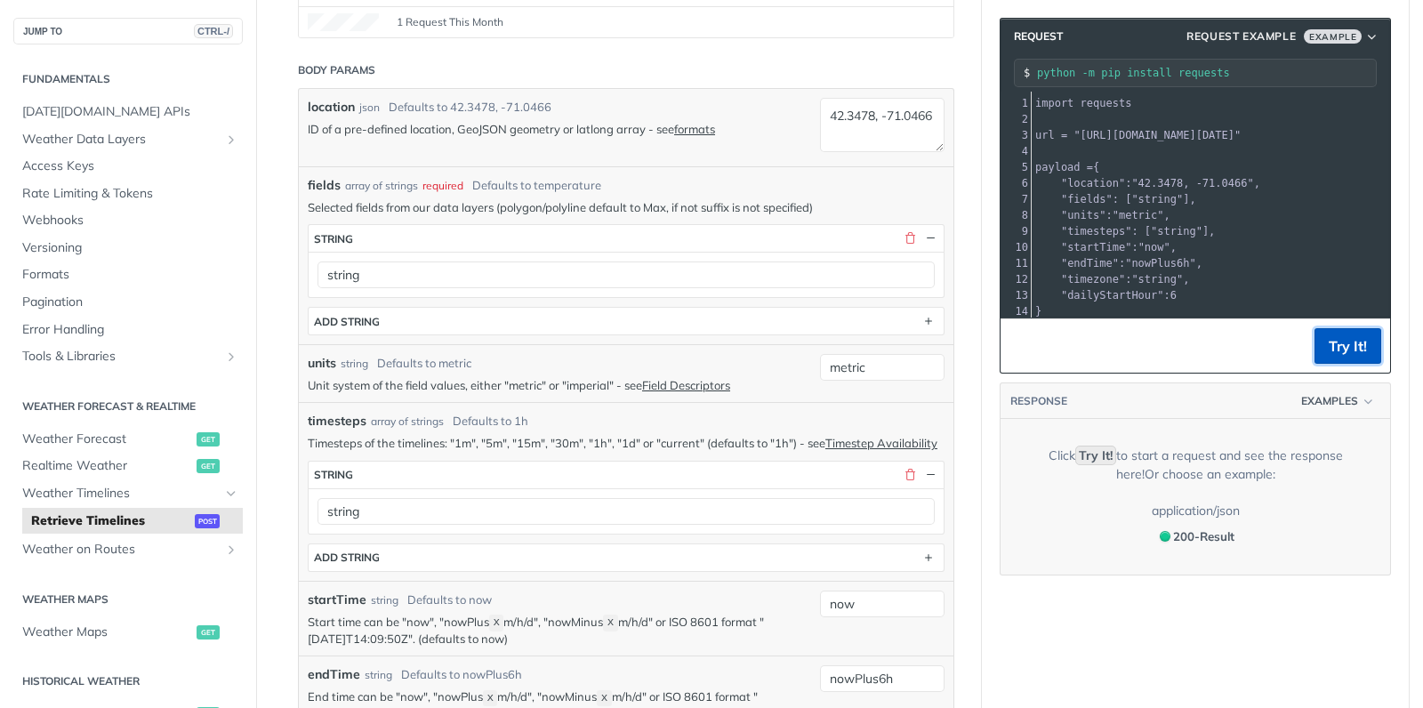
click at [1359, 356] on button "Try It!" at bounding box center [1348, 346] width 67 height 36
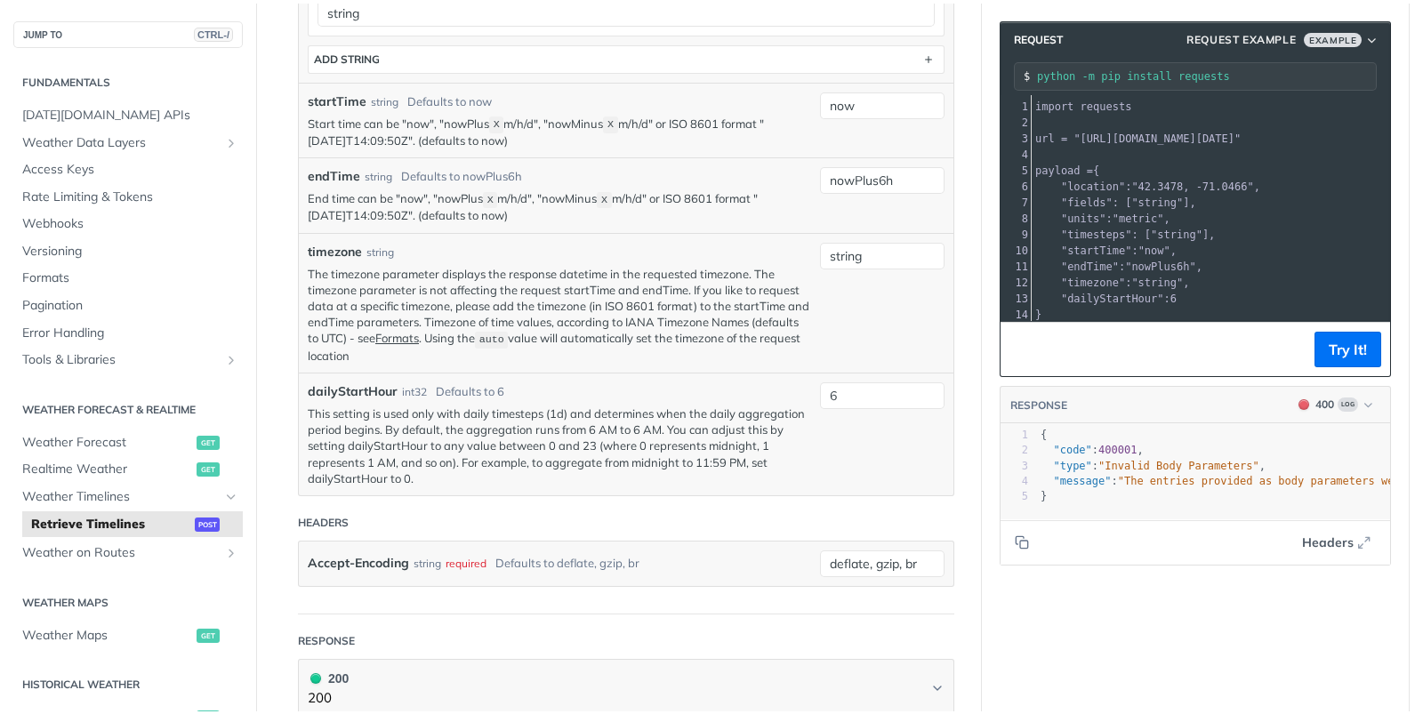
scroll to position [857, 0]
